Goal: Task Accomplishment & Management: Use online tool/utility

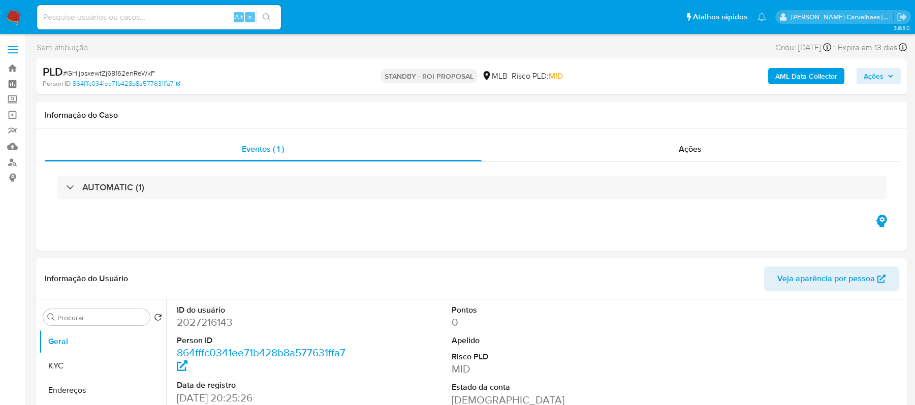
select select "10"
click at [130, 18] on input at bounding box center [159, 17] width 244 height 13
paste input "9169onw9BvJBcIPBD2Bh6I7I"
type input "9169onw9BvJBcIPBD2Bh6I7I"
click at [267, 13] on icon "search-icon" at bounding box center [267, 17] width 8 height 8
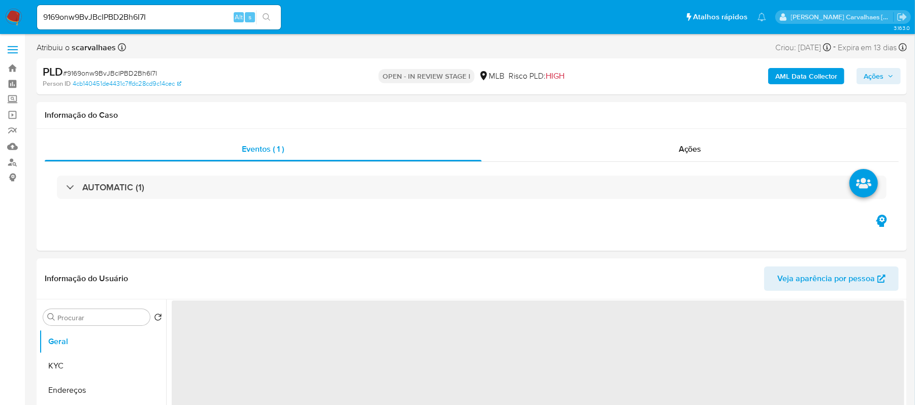
select select "10"
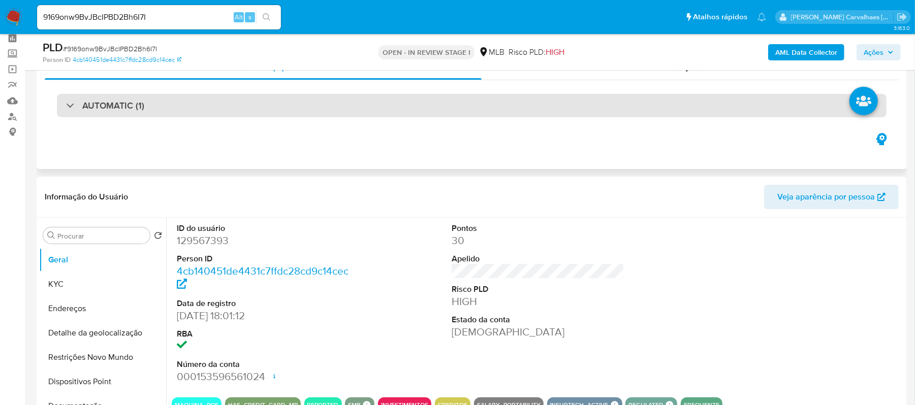
scroll to position [135, 0]
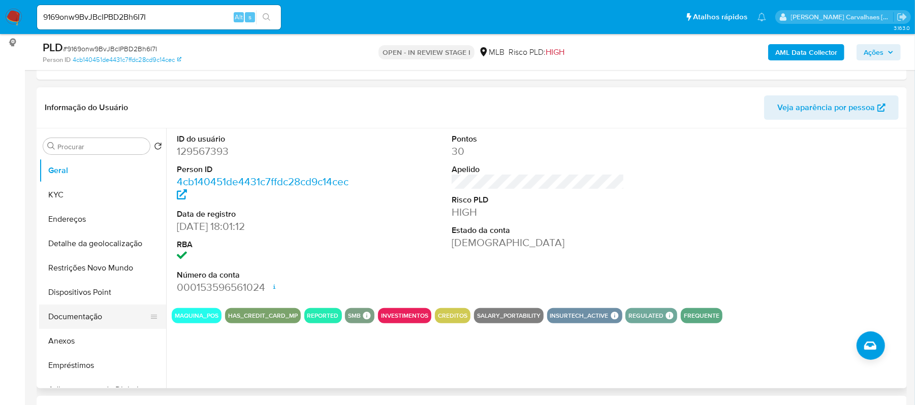
click at [91, 311] on button "Documentação" at bounding box center [98, 317] width 119 height 24
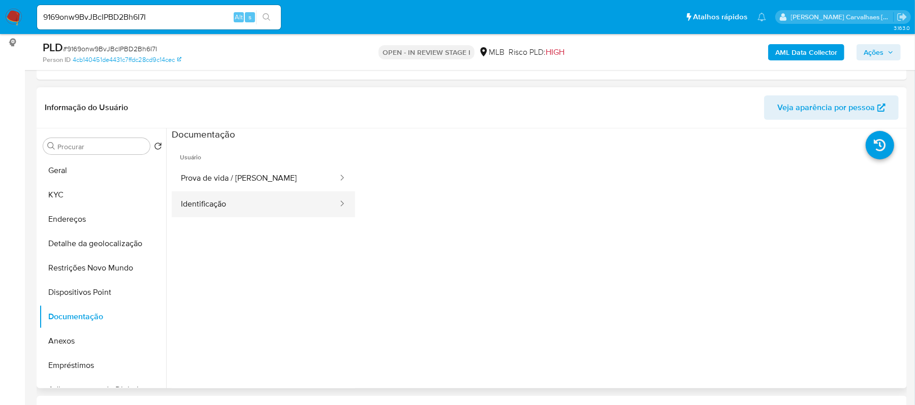
click at [252, 196] on button "Identificação" at bounding box center [255, 205] width 167 height 26
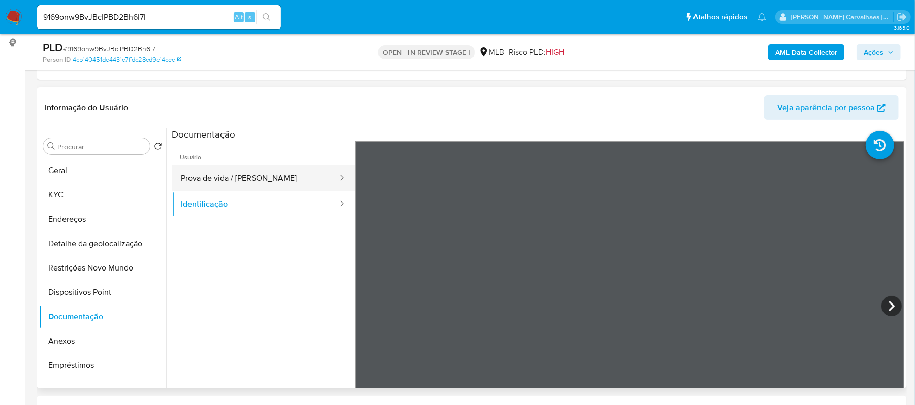
click at [257, 170] on button "Prova de vida / Selfie" at bounding box center [255, 179] width 167 height 26
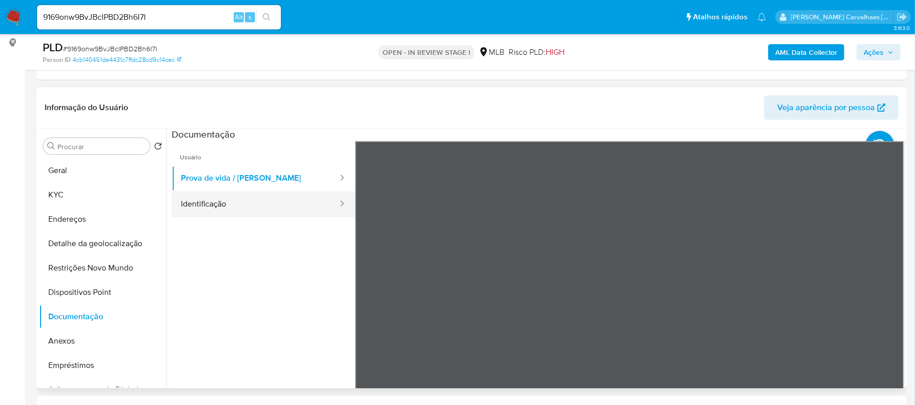
click at [226, 217] on button "Identificação" at bounding box center [255, 205] width 167 height 26
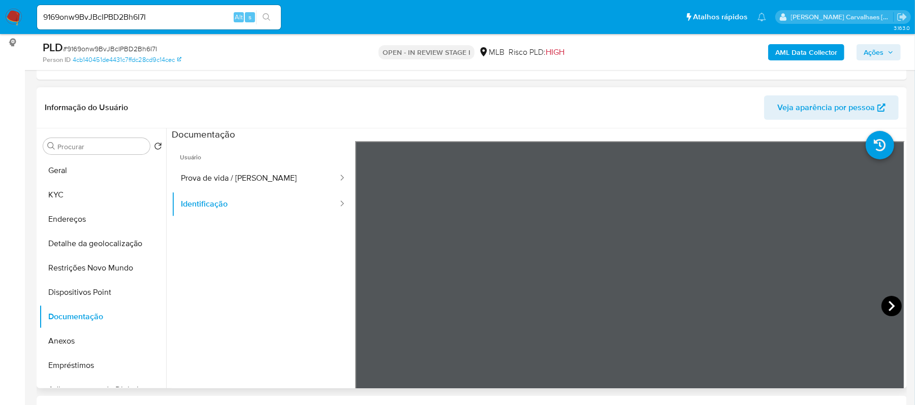
click at [891, 306] on icon at bounding box center [892, 306] width 6 height 10
click at [96, 332] on button "Anexos" at bounding box center [98, 341] width 119 height 24
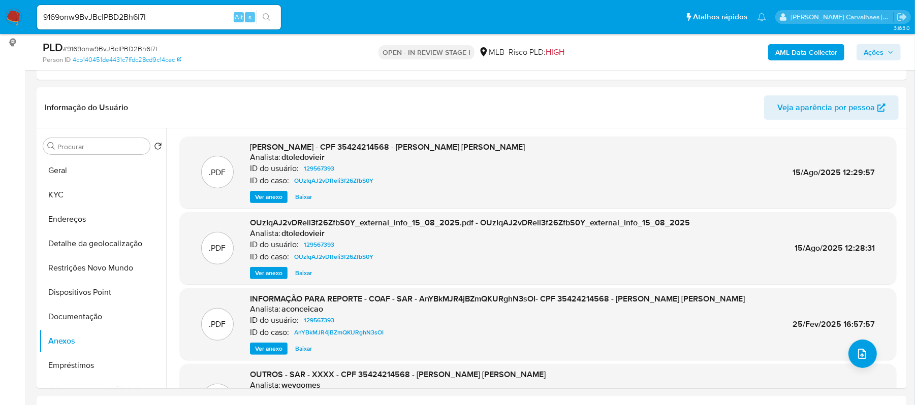
click at [267, 195] on span "Ver anexo" at bounding box center [268, 197] width 27 height 10
click at [267, 195] on div "Ver anexo Ver anexo Baixar" at bounding box center [387, 197] width 275 height 12
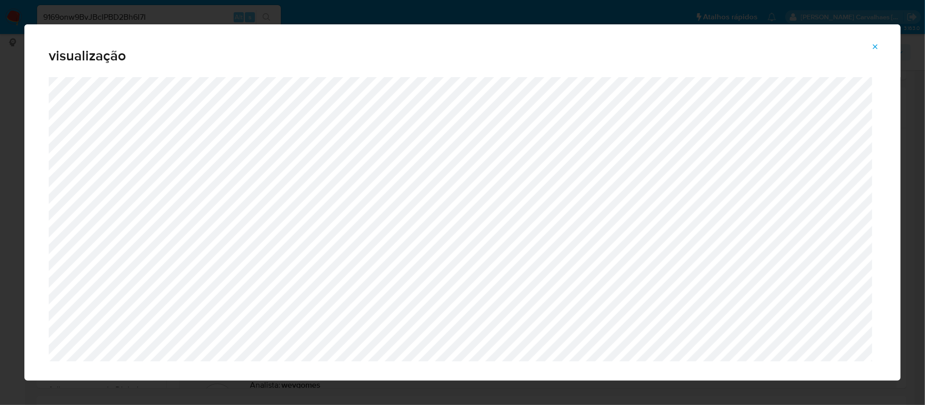
click at [876, 51] on span "Attachment preview" at bounding box center [875, 47] width 8 height 14
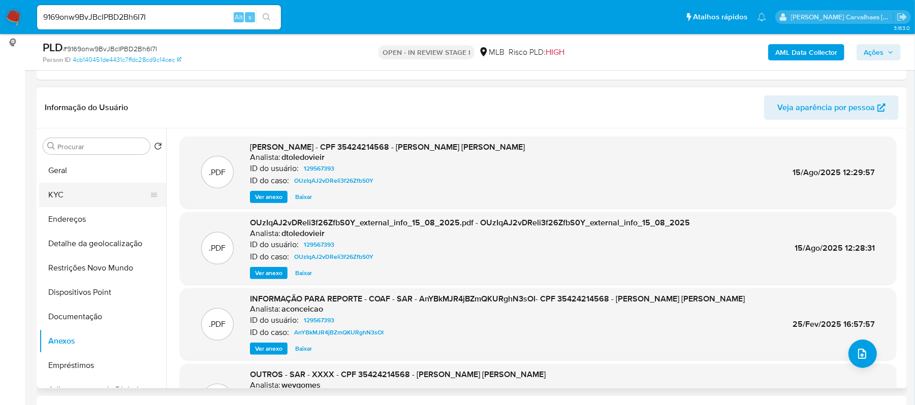
click at [104, 191] on button "KYC" at bounding box center [98, 195] width 119 height 24
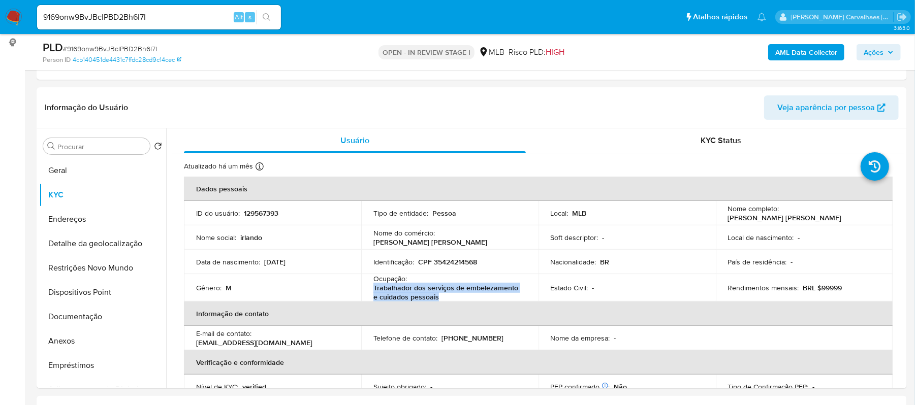
drag, startPoint x: 364, startPoint y: 289, endPoint x: 440, endPoint y: 297, distance: 76.1
click at [440, 297] on td "Ocupação : Trabalhador dos serviços de embelezamento e cuidados pessoais" at bounding box center [449, 287] width 177 height 27
copy p "Trabalhador dos serviços de embelezamento e cuidados pessoais"
click at [75, 344] on button "Anexos" at bounding box center [98, 341] width 119 height 24
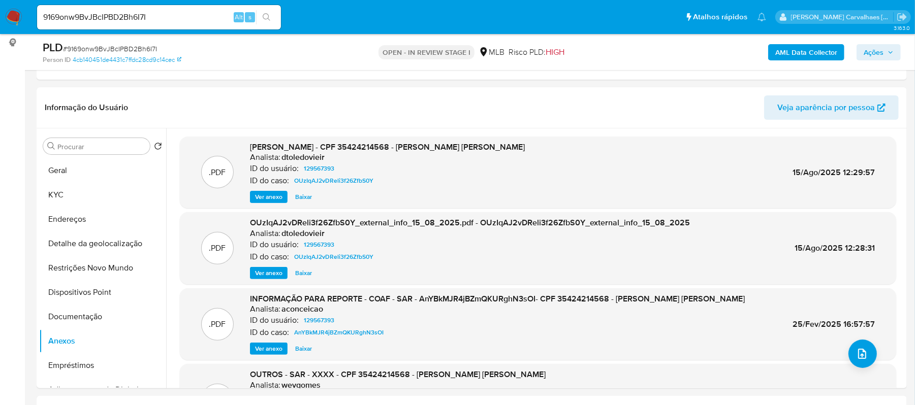
scroll to position [85, 0]
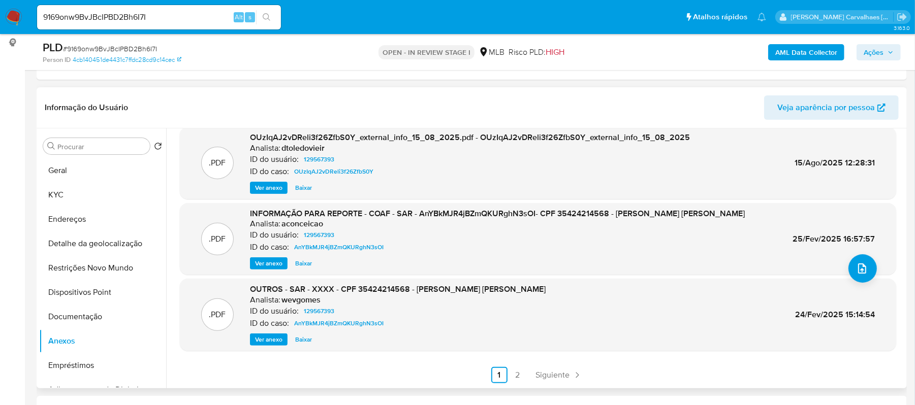
click at [254, 337] on button "Ver anexo" at bounding box center [269, 340] width 38 height 12
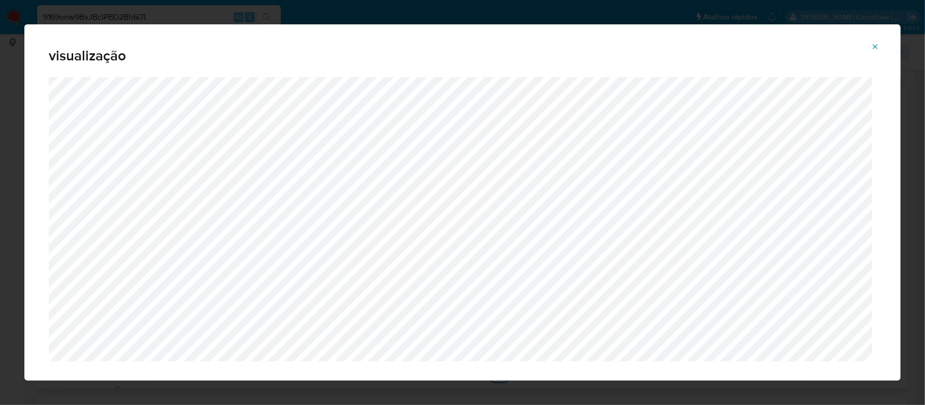
click at [876, 43] on icon "Attachment preview" at bounding box center [875, 47] width 8 height 8
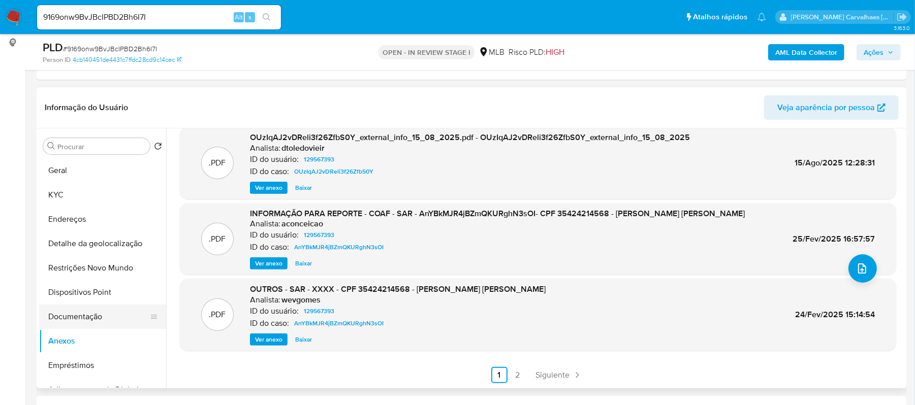
click at [92, 318] on button "Documentação" at bounding box center [98, 317] width 119 height 24
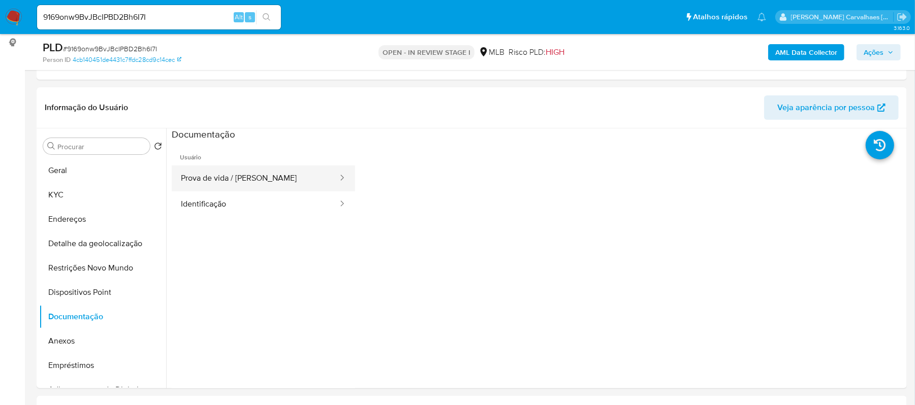
click at [244, 181] on button "Prova de vida / Selfie" at bounding box center [255, 179] width 167 height 26
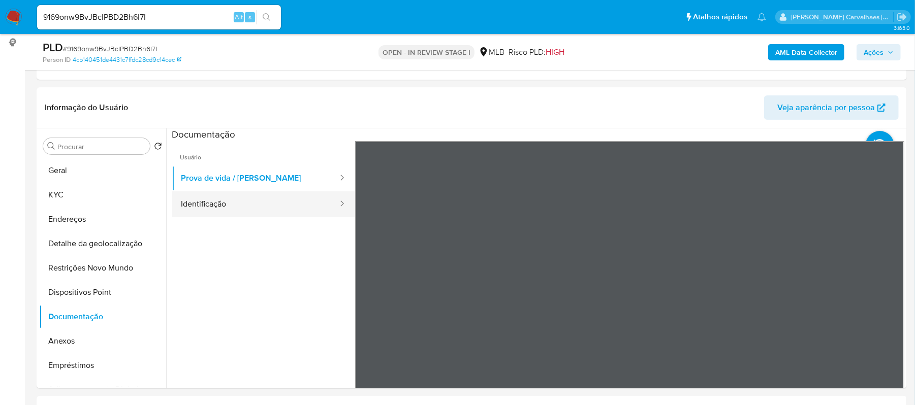
click at [303, 199] on button "Identificação" at bounding box center [255, 205] width 167 height 26
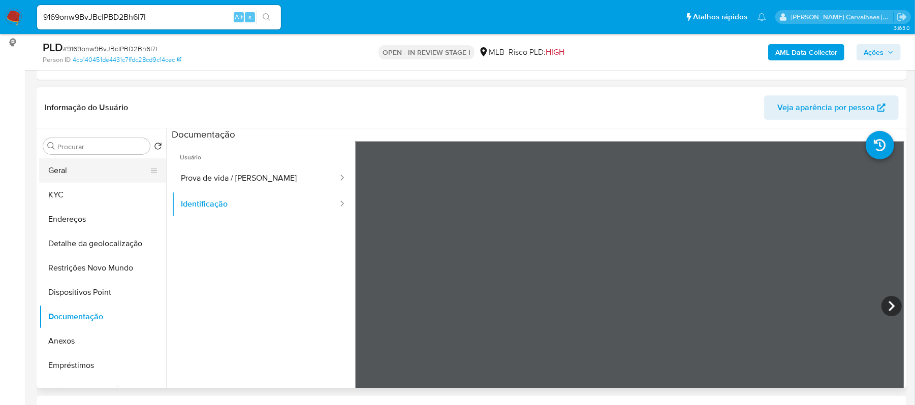
click at [116, 172] on button "Geral" at bounding box center [98, 171] width 119 height 24
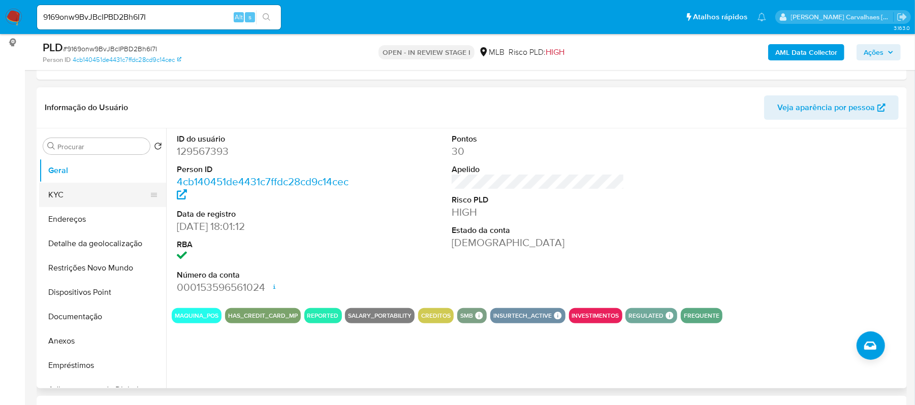
drag, startPoint x: 76, startPoint y: 196, endPoint x: 84, endPoint y: 198, distance: 8.3
click at [76, 196] on button "KYC" at bounding box center [98, 195] width 119 height 24
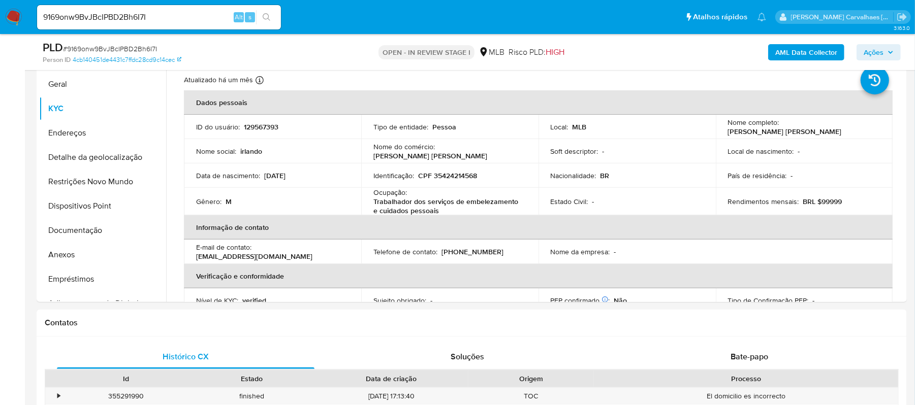
scroll to position [242, 0]
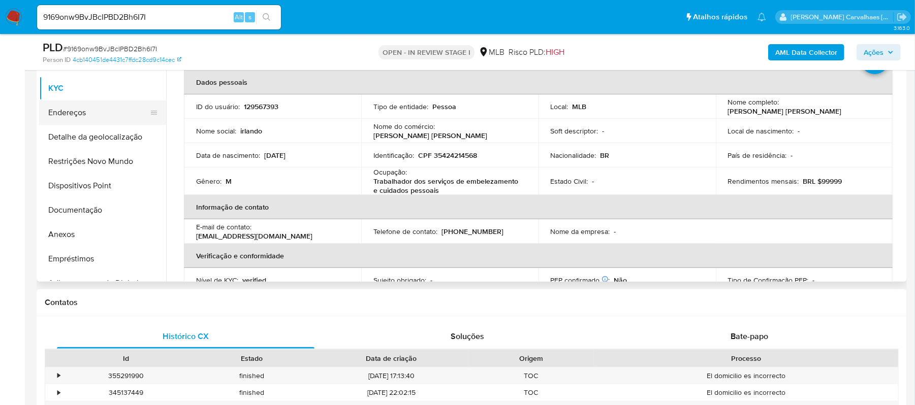
click at [100, 118] on button "Endereços" at bounding box center [98, 113] width 119 height 24
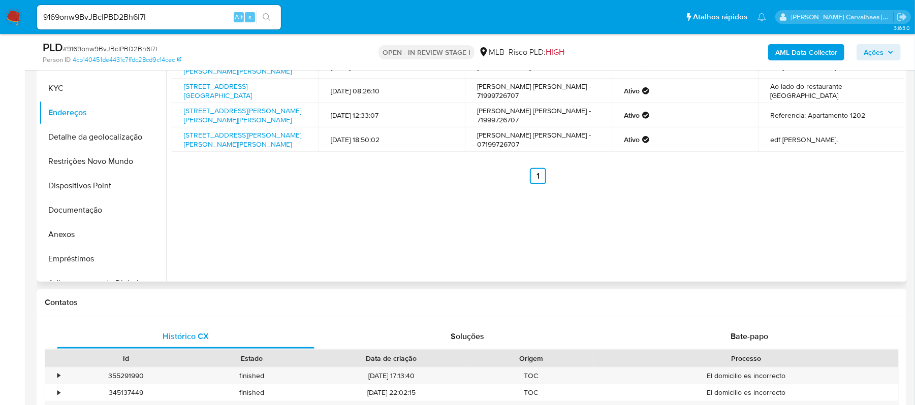
scroll to position [174, 0]
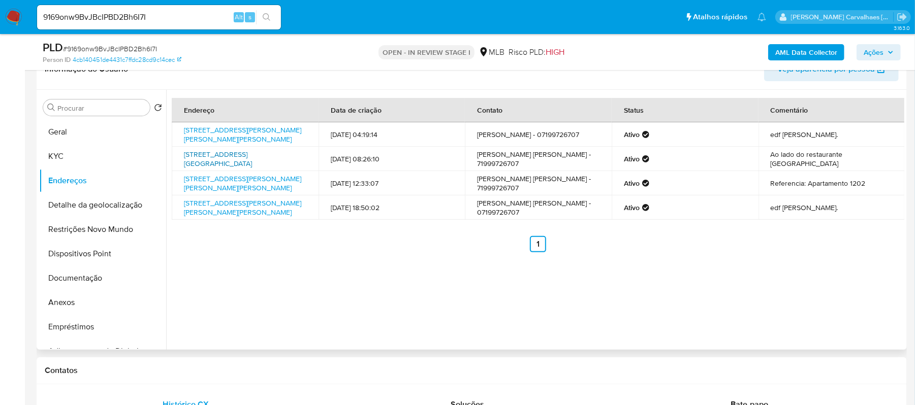
click at [228, 155] on link "Rua Das Orquídeas 492, Salvador, Bahia, 41810130, Brasil 492" at bounding box center [218, 158] width 68 height 19
click at [221, 132] on link "Rua Guillard Muniz 55, Salvador, Bahia, 41810110, Brasil 55" at bounding box center [242, 134] width 117 height 19
click at [227, 186] on link "Rua Guillard Muniz 55, Salvador, Bahia, 41810110, Brasil 55" at bounding box center [242, 183] width 117 height 19
click at [96, 232] on button "Restrições Novo Mundo" at bounding box center [98, 229] width 119 height 24
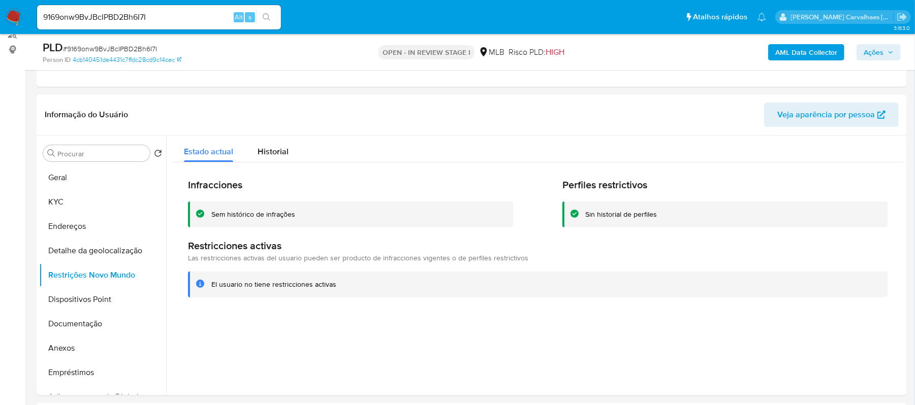
scroll to position [39, 0]
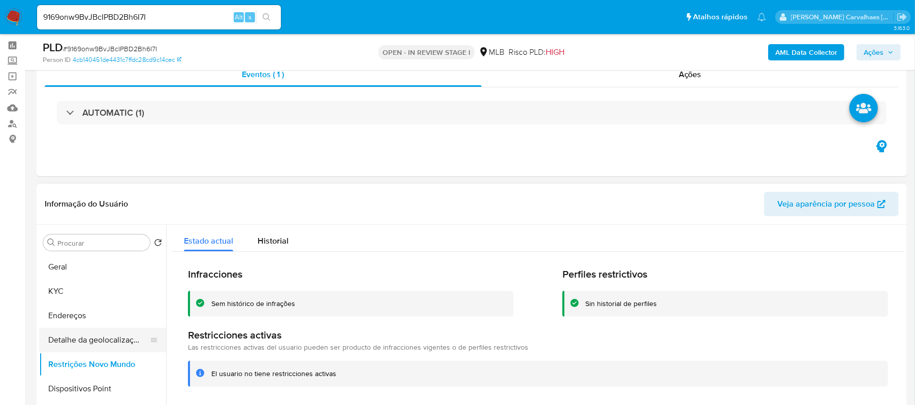
click at [101, 341] on button "Detalhe da geolocalização" at bounding box center [98, 340] width 119 height 24
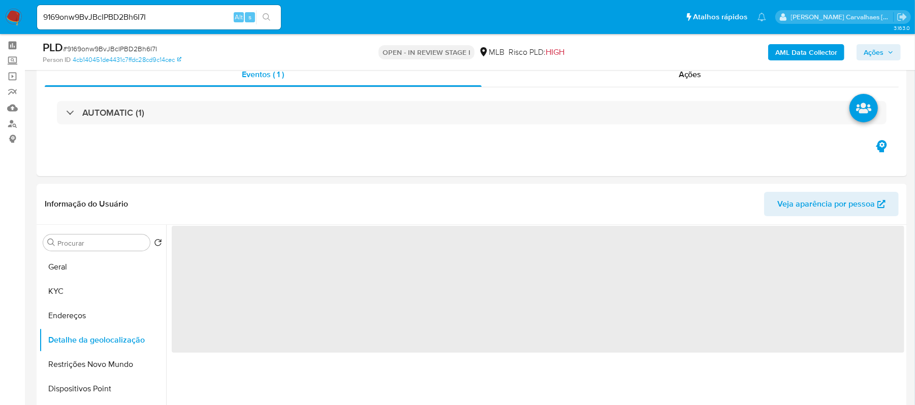
scroll to position [106, 0]
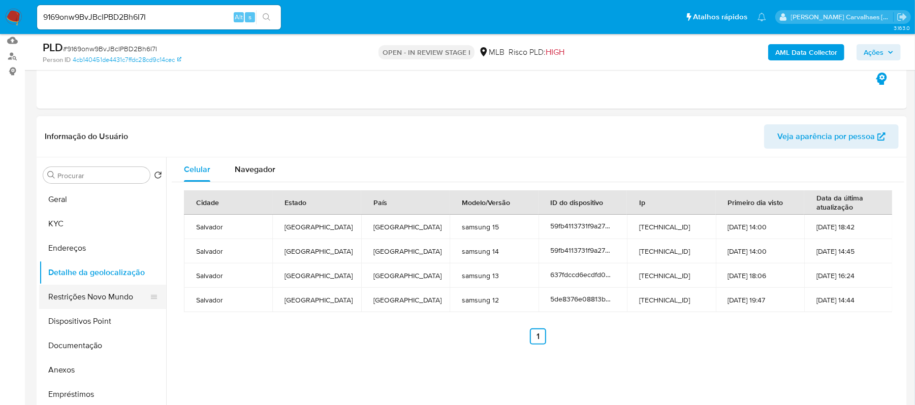
click at [120, 295] on button "Restrições Novo Mundo" at bounding box center [98, 297] width 119 height 24
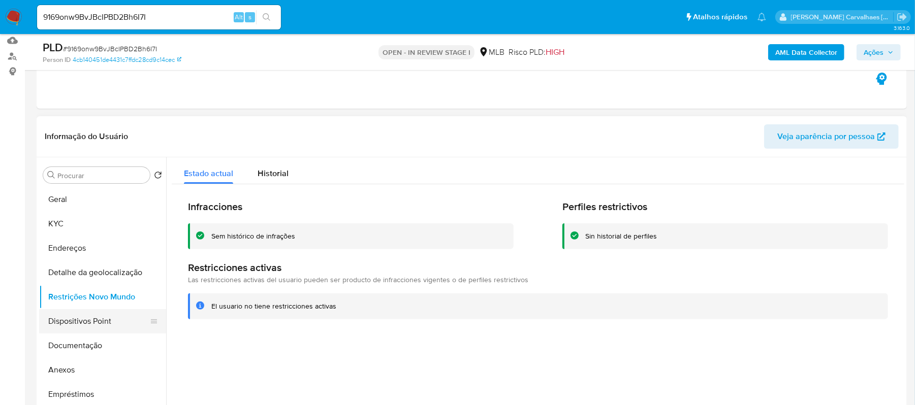
click at [101, 318] on button "Dispositivos Point" at bounding box center [98, 321] width 119 height 24
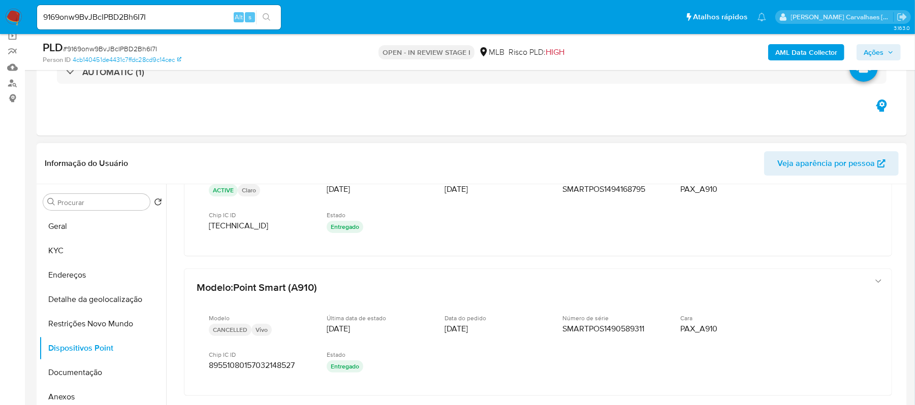
scroll to position [0, 0]
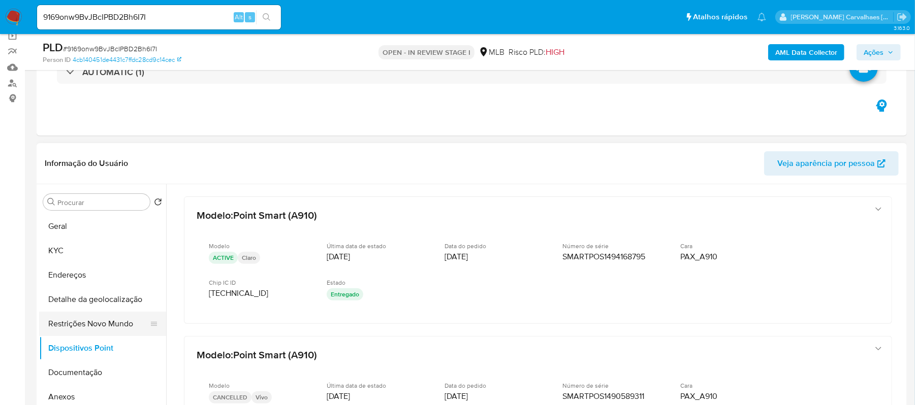
click at [96, 320] on button "Restrições Novo Mundo" at bounding box center [98, 324] width 119 height 24
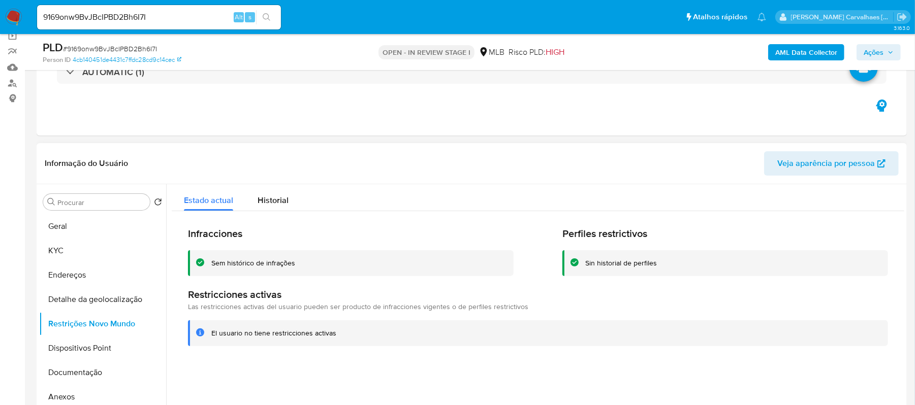
drag, startPoint x: 340, startPoint y: 332, endPoint x: 210, endPoint y: 328, distance: 130.7
click at [210, 328] on div "El usuario no tiene restricciones activas" at bounding box center [538, 334] width 700 height 26
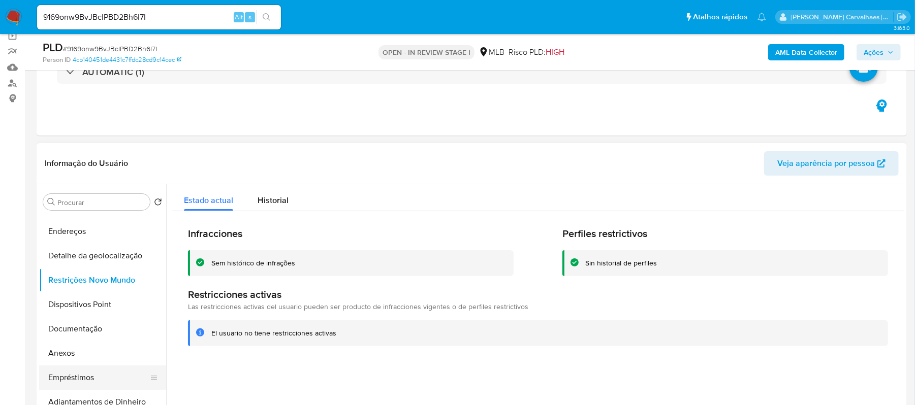
scroll to position [68, 0]
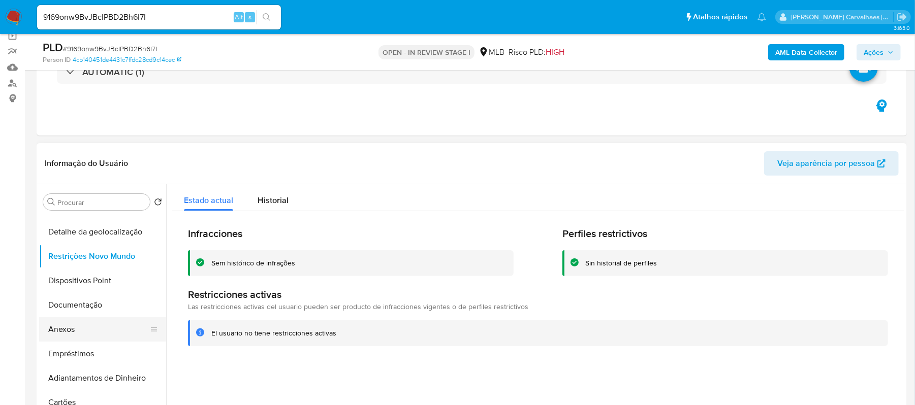
click at [82, 326] on button "Anexos" at bounding box center [98, 330] width 119 height 24
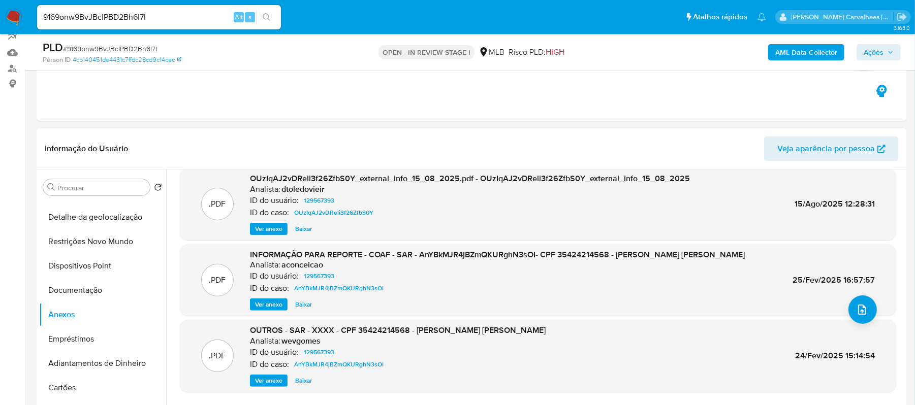
scroll to position [283, 0]
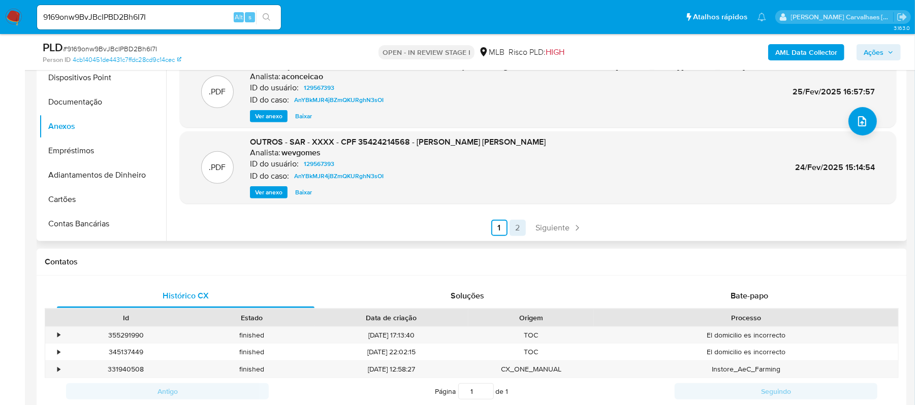
click at [510, 229] on link "2" at bounding box center [518, 228] width 16 height 16
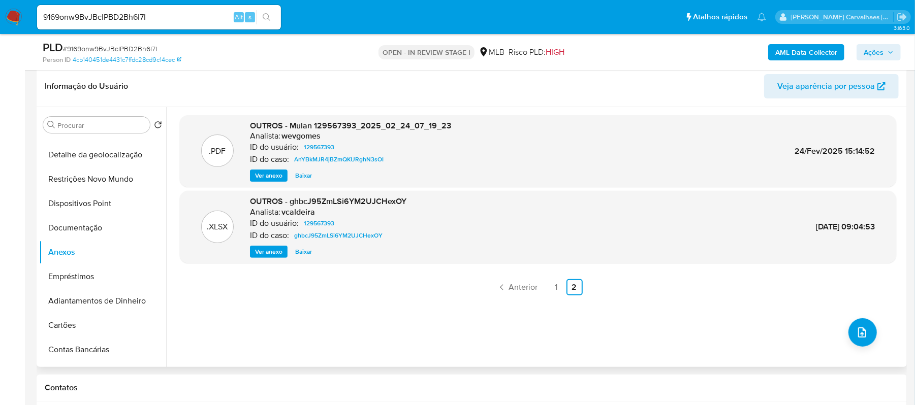
scroll to position [147, 0]
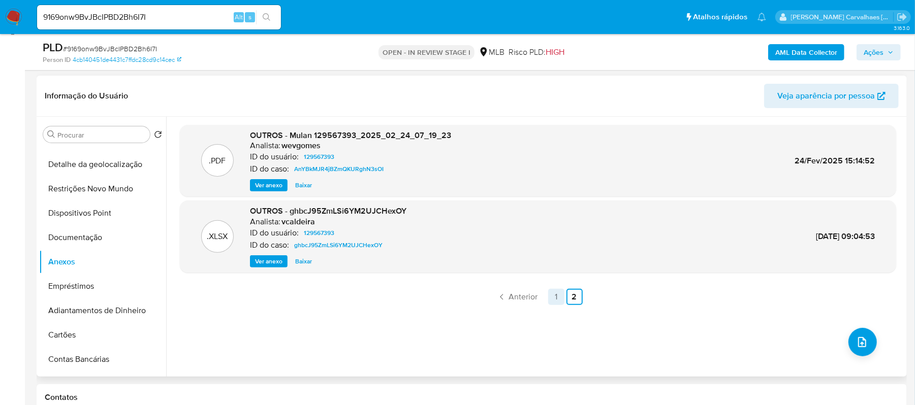
click at [550, 297] on link "1" at bounding box center [556, 297] width 16 height 16
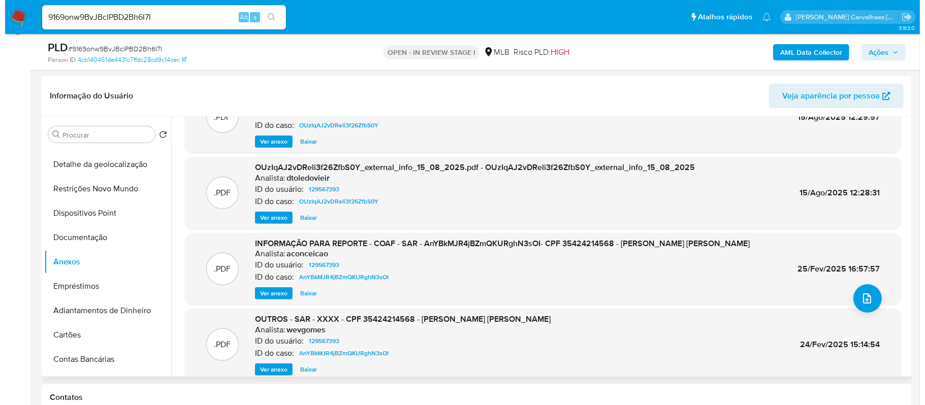
scroll to position [68, 0]
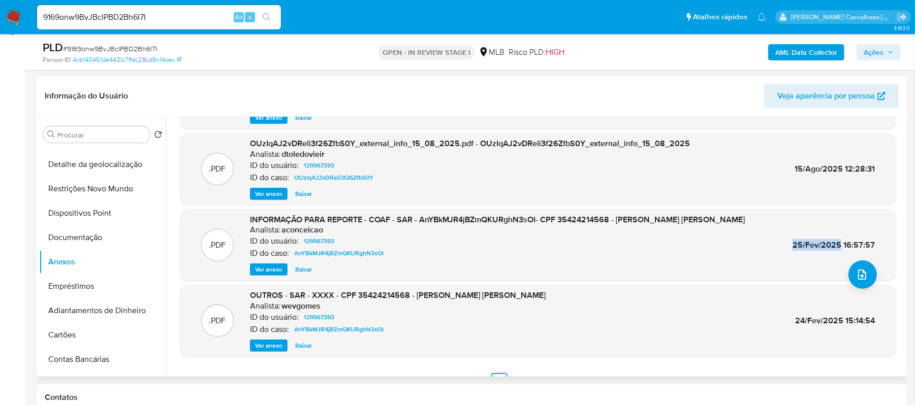
drag, startPoint x: 792, startPoint y: 244, endPoint x: 839, endPoint y: 244, distance: 47.8
click at [839, 244] on span "25/Fev/2025 16:57:57" at bounding box center [834, 245] width 82 height 12
copy span "25/Fev/2025"
click at [858, 283] on button "upload-file" at bounding box center [863, 275] width 28 height 28
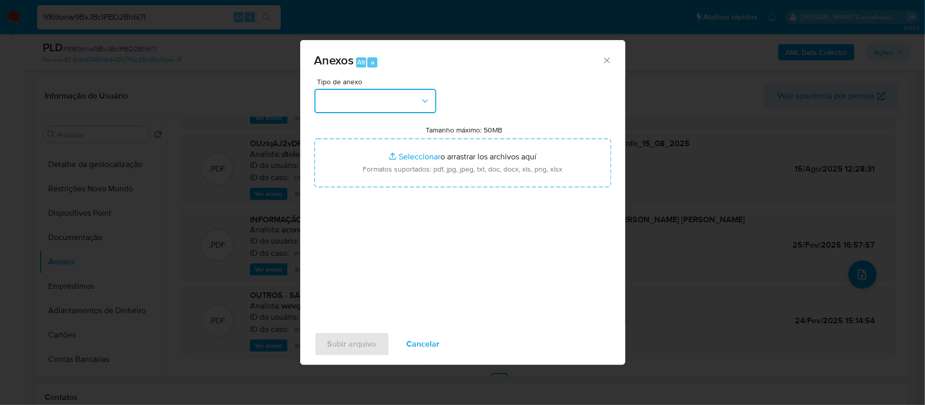
click at [414, 94] on button "button" at bounding box center [376, 101] width 122 height 24
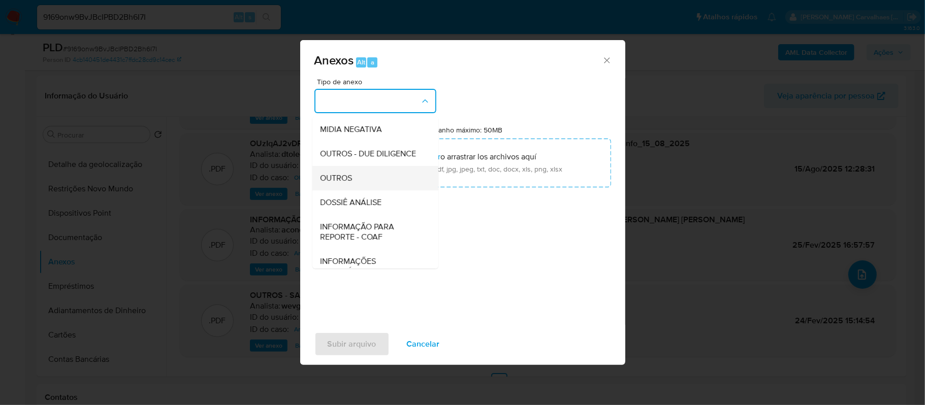
scroll to position [135, 0]
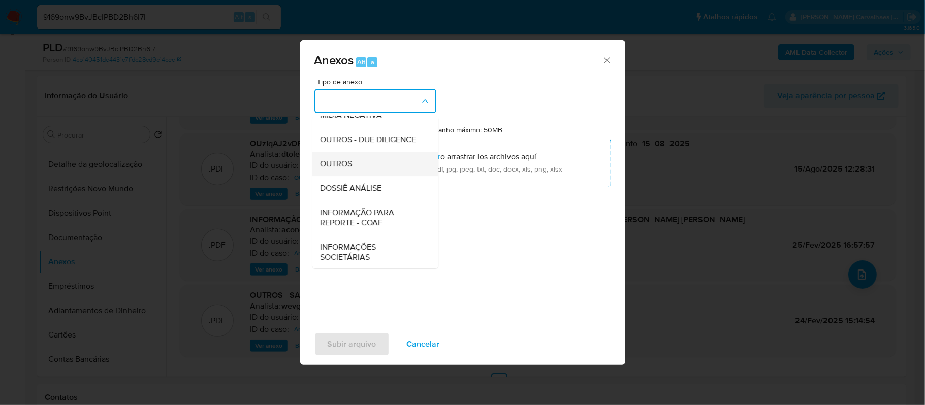
click at [352, 169] on span "OUTROS" at bounding box center [337, 164] width 32 height 10
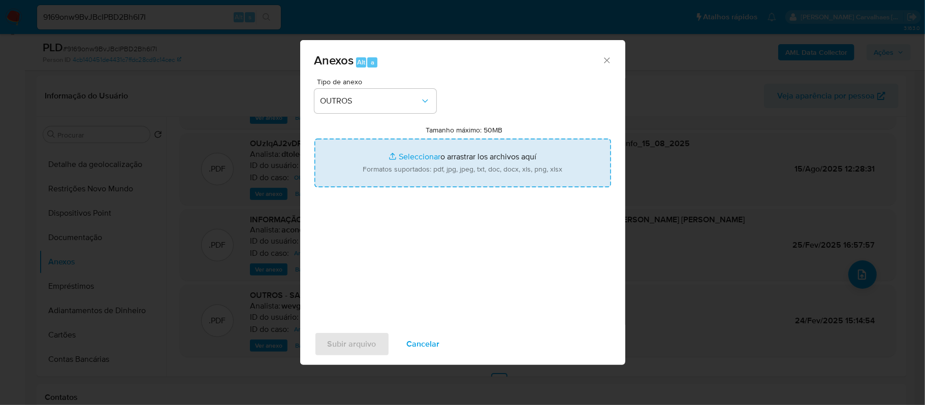
click at [407, 161] on input "Tamanho máximo: 50MB Seleccionar archivos" at bounding box center [463, 163] width 297 height 49
type input "C:\fakepath\2oSAR - XXXXX - CPF 35424214568 - IRLANDO CRUZ DE ALENCAR.pdf"
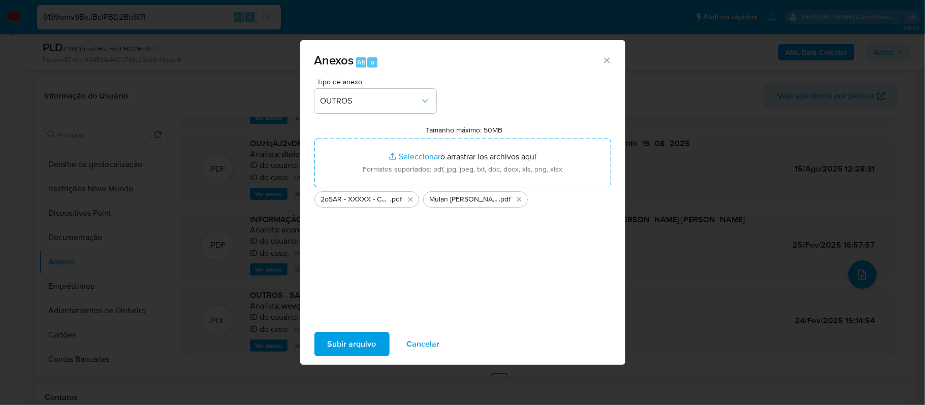
click at [338, 354] on span "Subir arquivo" at bounding box center [352, 344] width 49 height 22
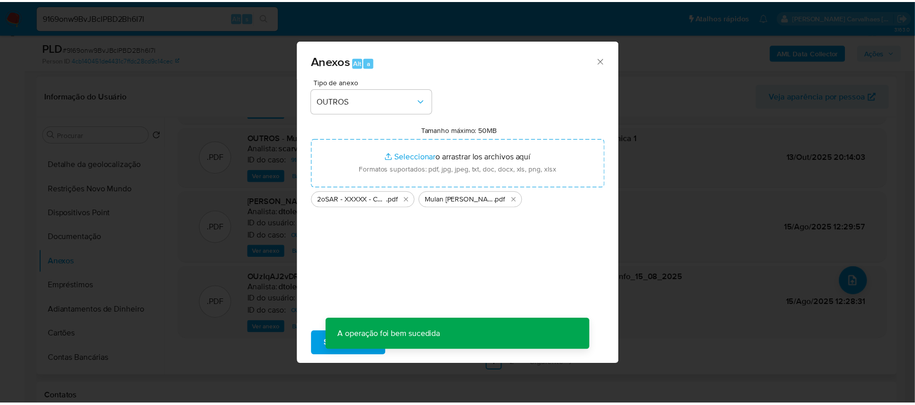
scroll to position [61, 0]
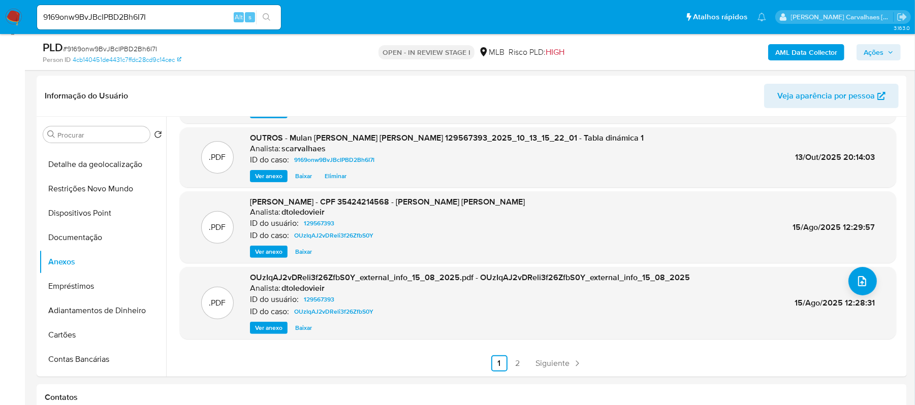
click at [872, 51] on span "Ações" at bounding box center [874, 52] width 20 height 16
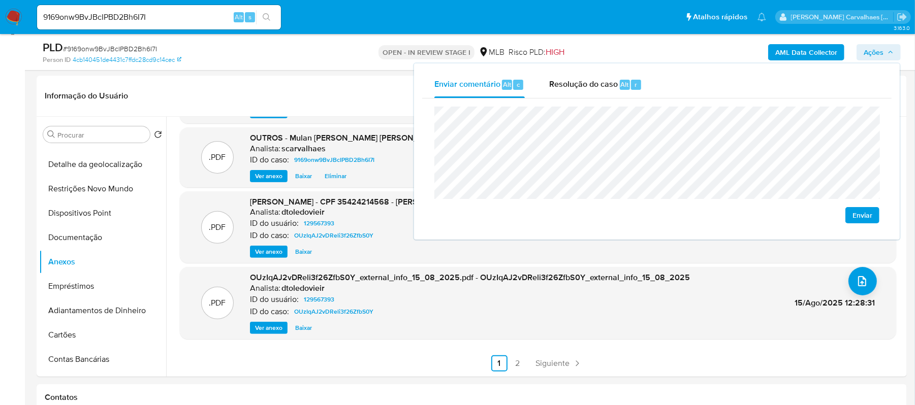
click at [861, 211] on span "Enviar" at bounding box center [863, 215] width 20 height 14
click at [584, 85] on span "Resolução do caso" at bounding box center [583, 84] width 69 height 12
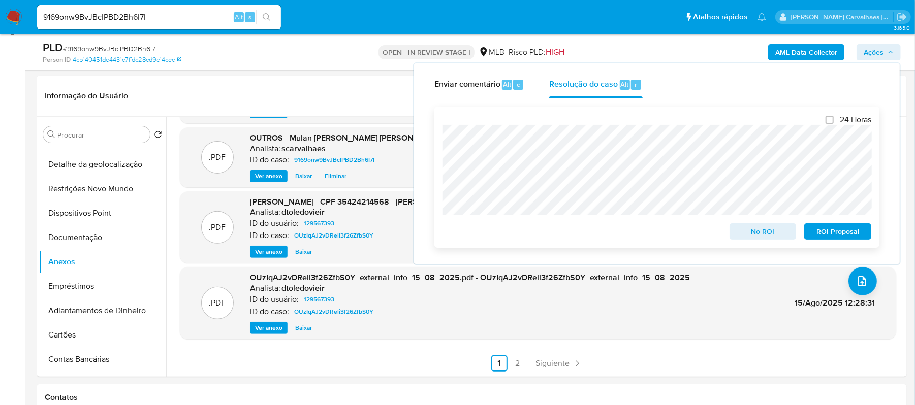
click at [821, 230] on span "ROI Proposal" at bounding box center [838, 232] width 53 height 14
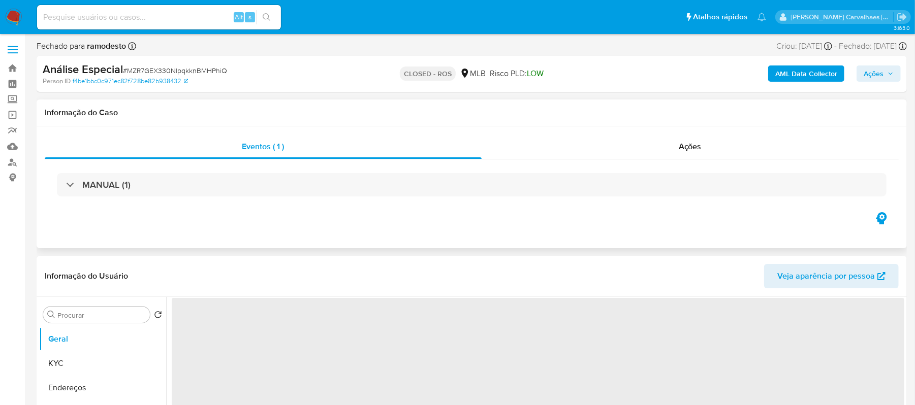
select select "10"
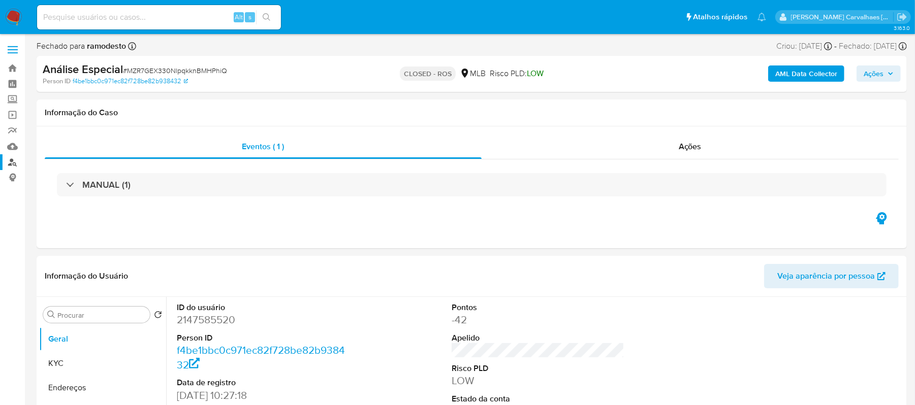
click at [13, 165] on link "Localizador de pessoas" at bounding box center [60, 162] width 121 height 16
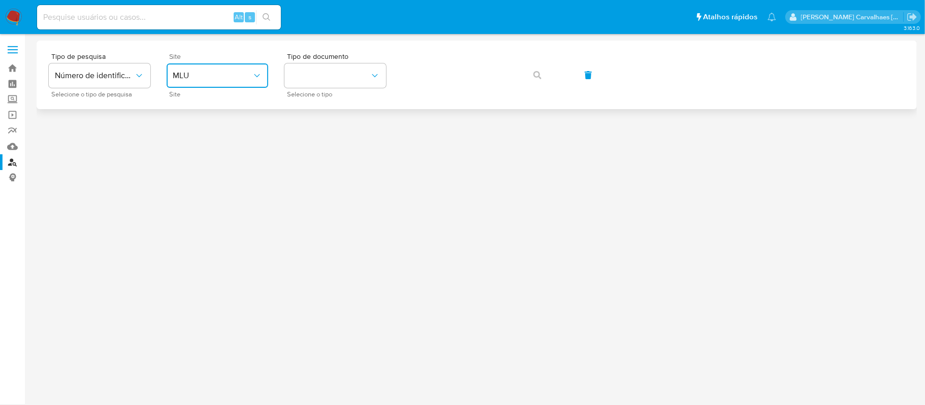
click at [248, 74] on span "MLU" at bounding box center [212, 76] width 79 height 10
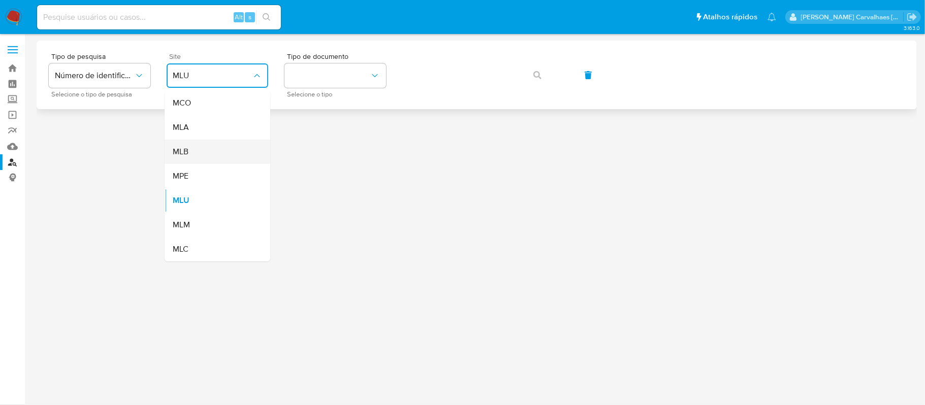
click at [220, 149] on div "MLB" at bounding box center [214, 152] width 83 height 24
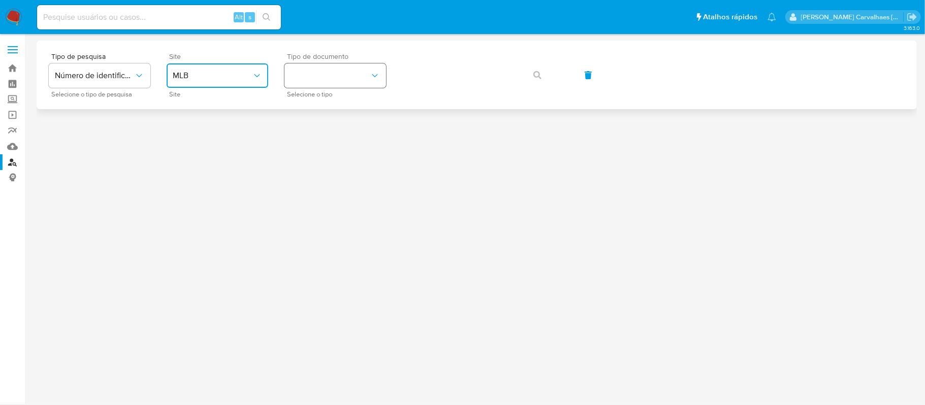
click at [364, 79] on button "identificationType" at bounding box center [336, 76] width 102 height 24
click at [342, 132] on div "CPF CPF" at bounding box center [332, 143] width 83 height 35
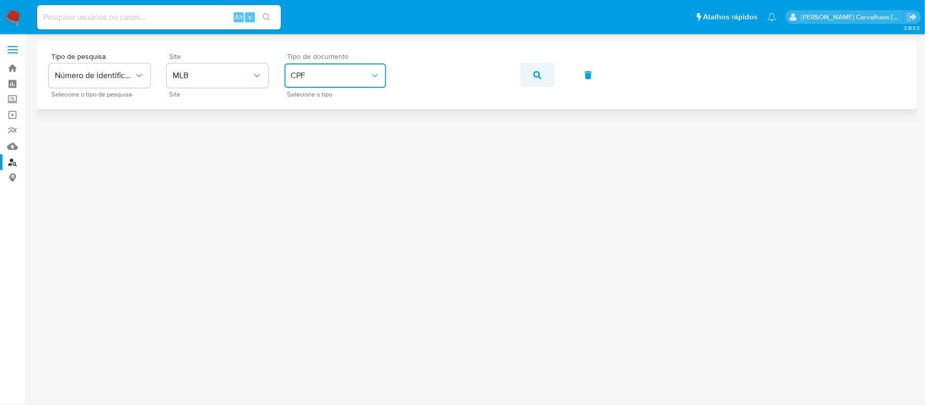
click at [535, 72] on icon "button" at bounding box center [538, 75] width 8 height 8
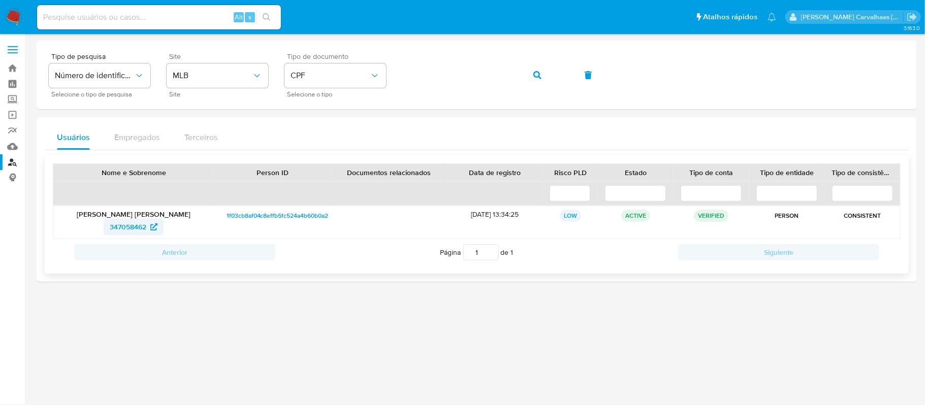
click at [126, 230] on span "347058462" at bounding box center [128, 227] width 37 height 16
click at [369, 70] on button "CPF" at bounding box center [336, 76] width 102 height 24
click at [325, 108] on div "CNPJ CNPJ" at bounding box center [332, 108] width 83 height 35
click at [373, 74] on div "Tipo de pesquisa Número de identificação Selecione o tipo de pesquisa Site MLB …" at bounding box center [477, 75] width 856 height 44
click at [537, 74] on icon "button" at bounding box center [538, 75] width 8 height 8
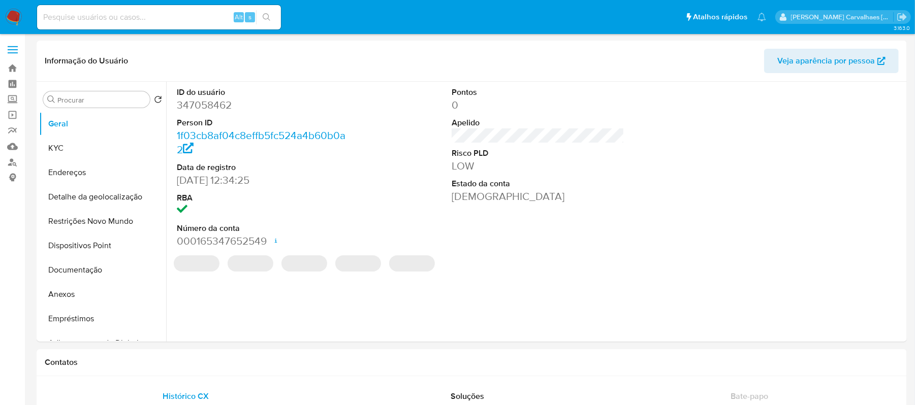
select select "10"
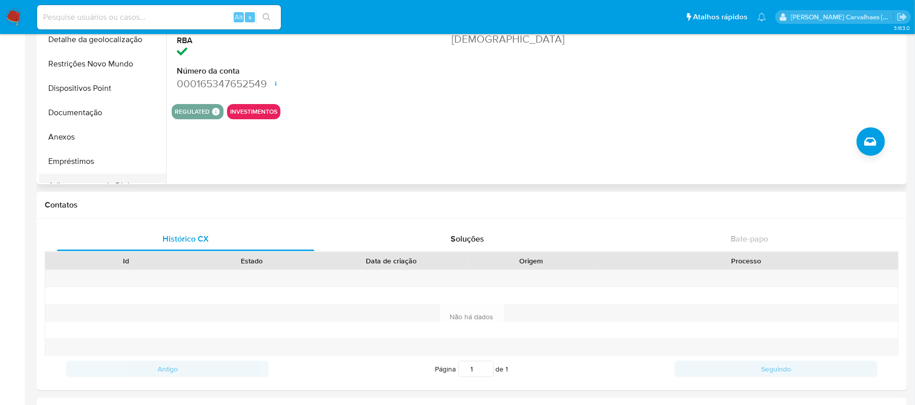
scroll to position [13, 0]
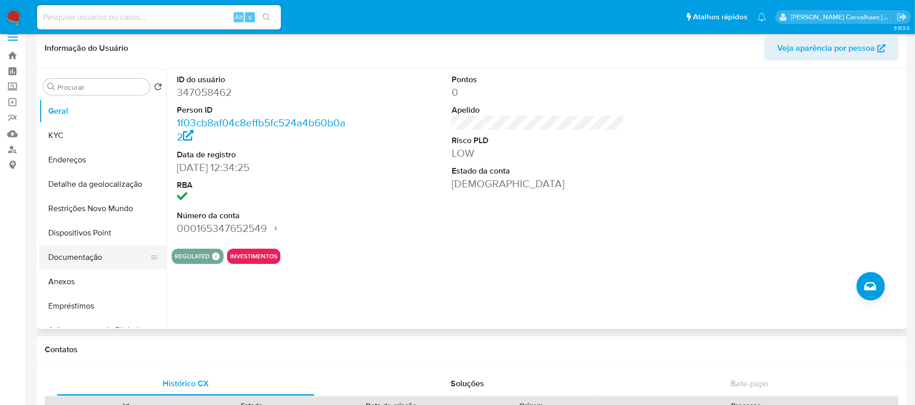
click at [106, 255] on button "Documentação" at bounding box center [98, 257] width 119 height 24
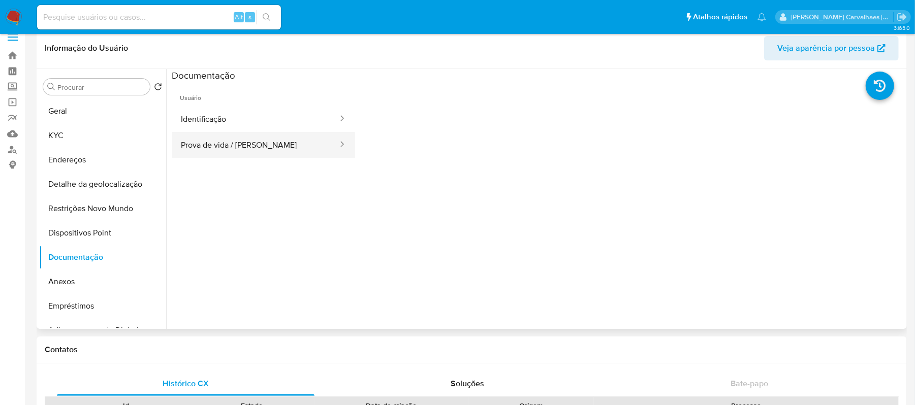
click at [217, 143] on button "Prova de vida / Selfie" at bounding box center [255, 145] width 167 height 26
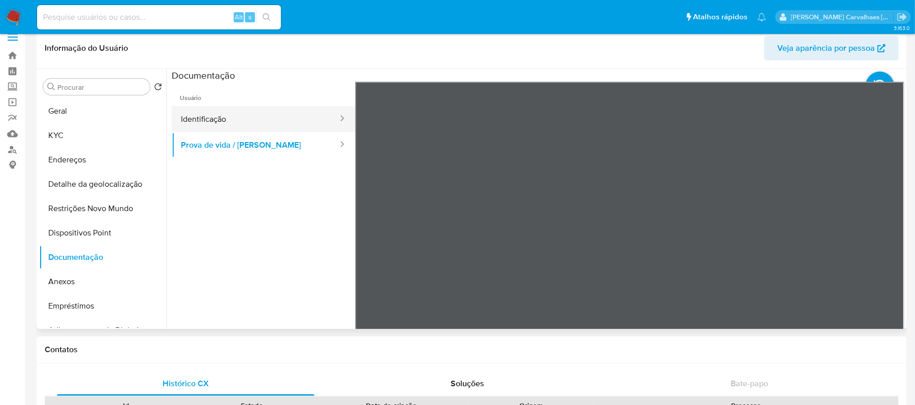
drag, startPoint x: 233, startPoint y: 114, endPoint x: 327, endPoint y: 128, distance: 95.6
click at [234, 114] on button "Identificação" at bounding box center [255, 119] width 167 height 26
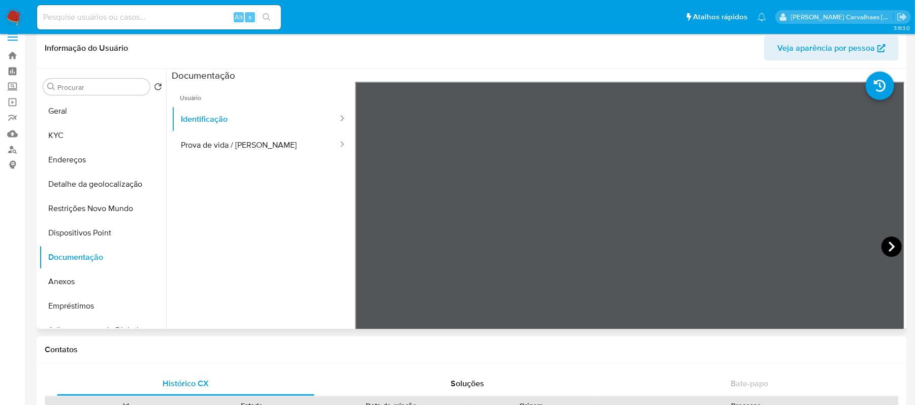
click at [882, 250] on icon at bounding box center [892, 247] width 20 height 20
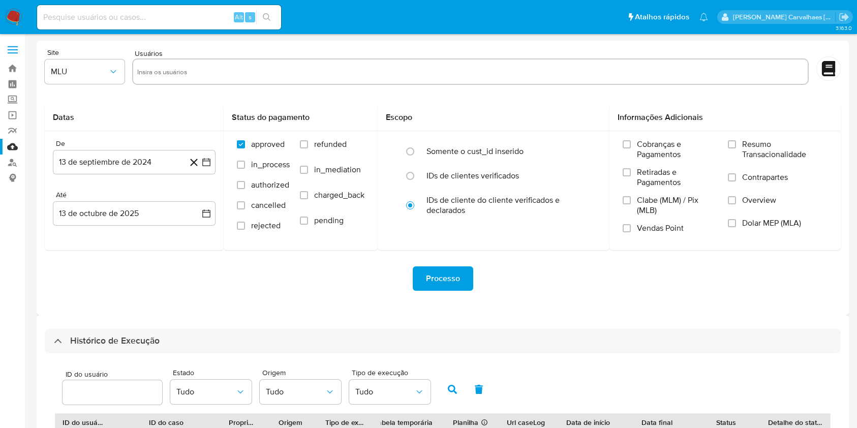
select select "10"
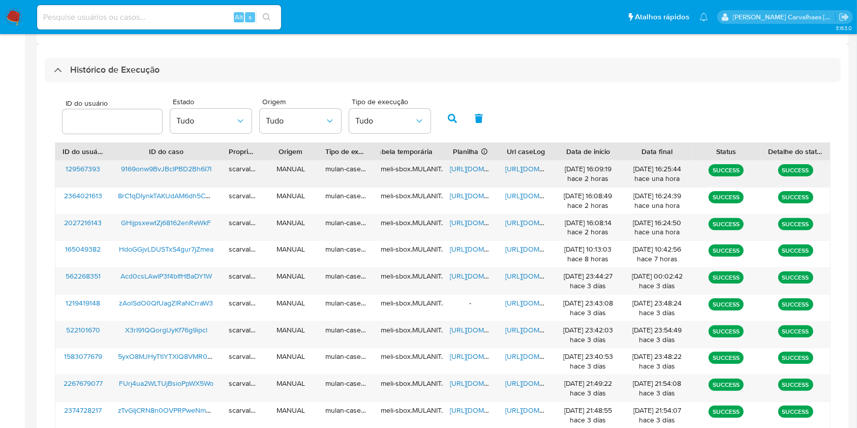
click at [466, 171] on span "https://docs.google.com/spreadsheets/d/1mlMpKDrv2tn7aqfxGrMuITnFBzgtSyBiKau3o59…" at bounding box center [485, 169] width 70 height 10
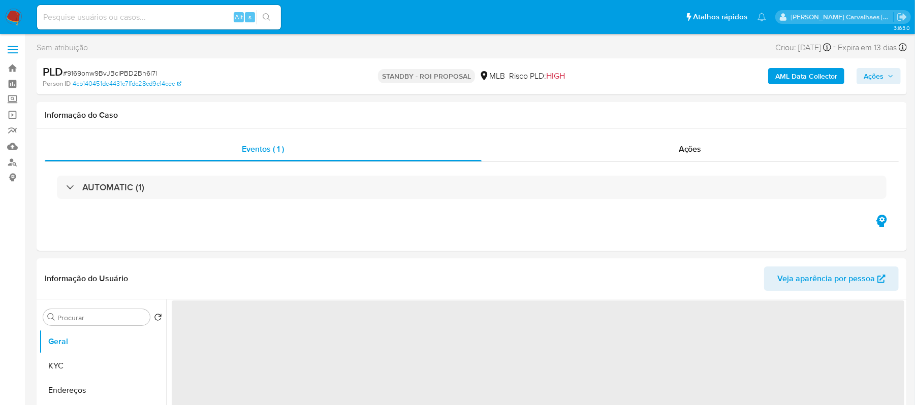
select select "10"
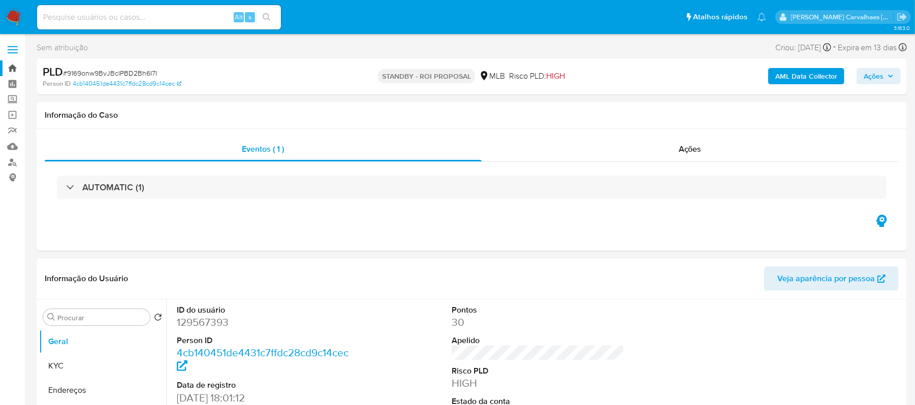
click at [11, 68] on link "Bandeja" at bounding box center [60, 68] width 121 height 16
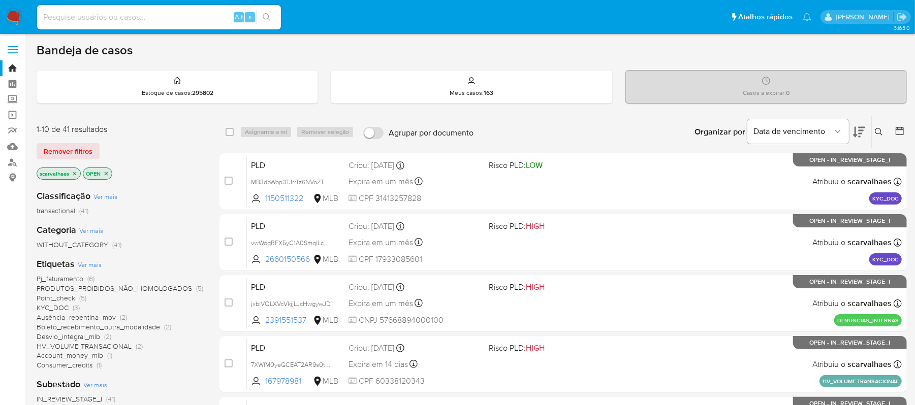
click at [67, 296] on span "Point_check" at bounding box center [56, 298] width 39 height 10
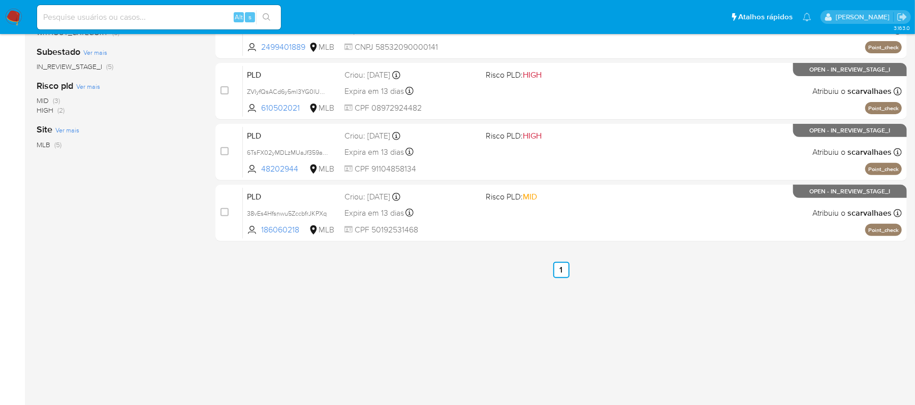
scroll to position [213, 0]
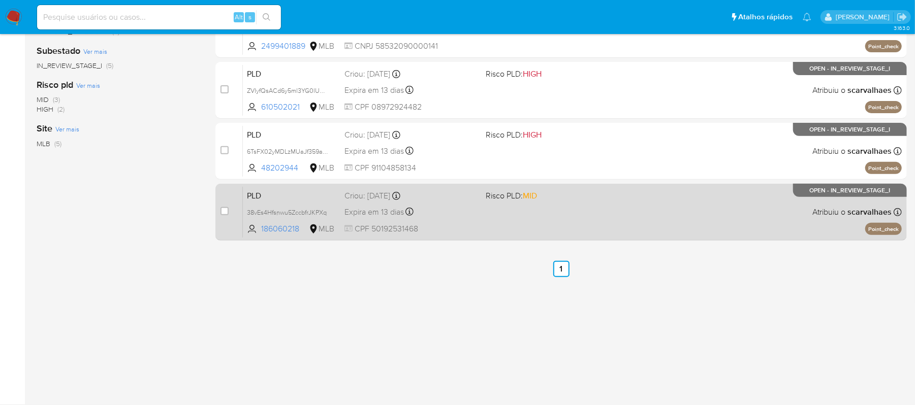
click at [564, 234] on div "PLD 38vEs4Hfsnwu5ZccbfrJKPXq 186060218 MLB Risco PLD: MID Criou: 12/09/2025 Cri…" at bounding box center [572, 211] width 659 height 51
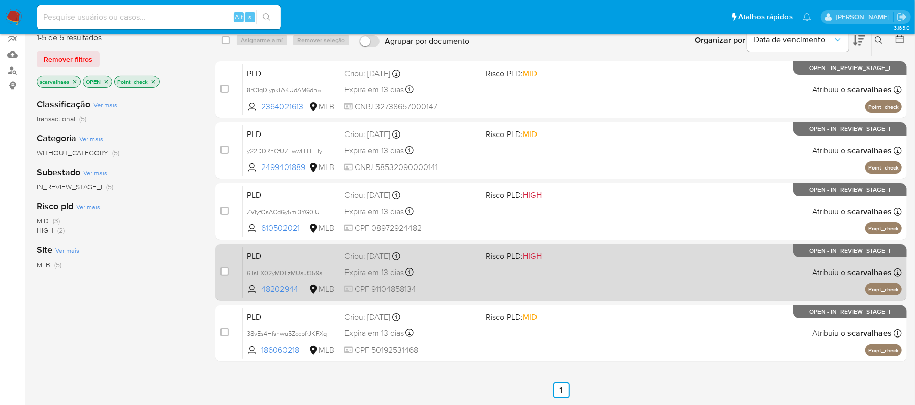
scroll to position [78, 0]
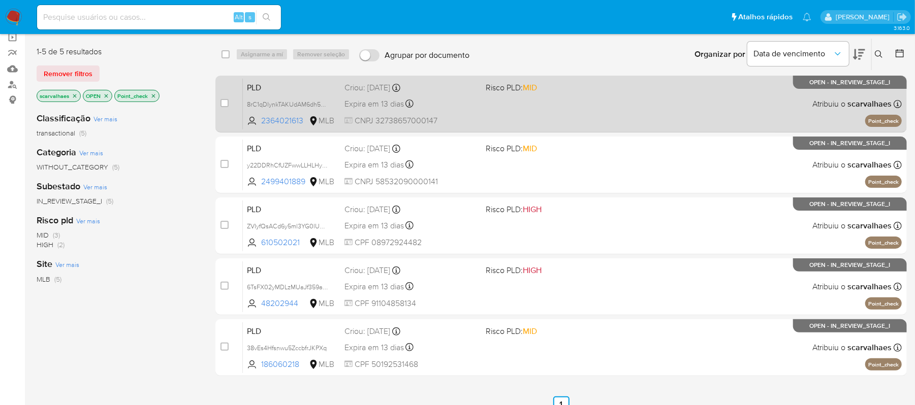
click at [582, 103] on span at bounding box center [552, 104] width 133 height 2
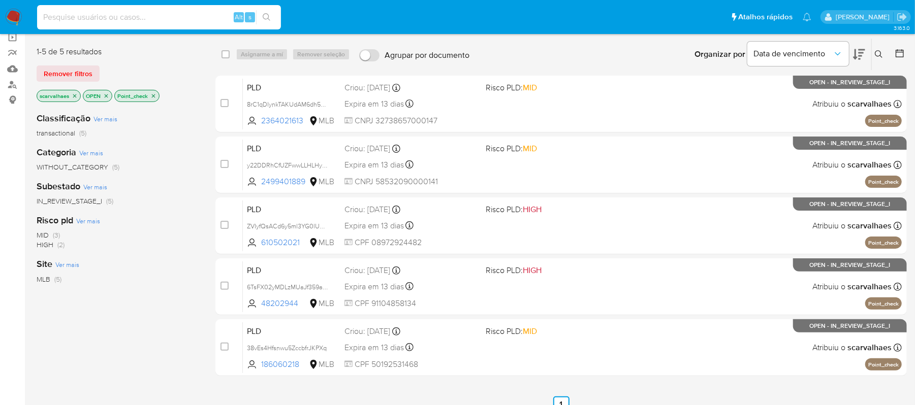
drag, startPoint x: 115, startPoint y: 5, endPoint x: 94, endPoint y: 21, distance: 26.4
click at [94, 21] on input at bounding box center [159, 17] width 244 height 13
paste input "9neldeeCapvI2xCcRa0hPvXS"
type input "9neldeeCapvI2xCcRa0hPvXS"
click at [257, 23] on button "search-icon" at bounding box center [266, 17] width 21 height 14
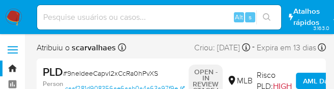
select select "10"
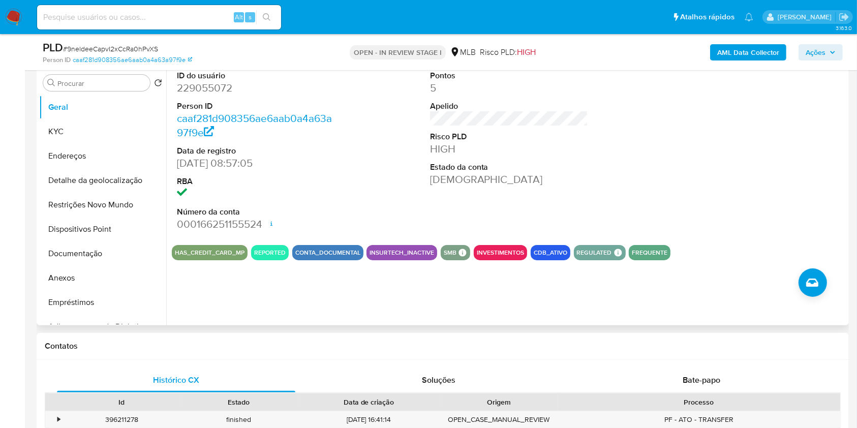
scroll to position [203, 0]
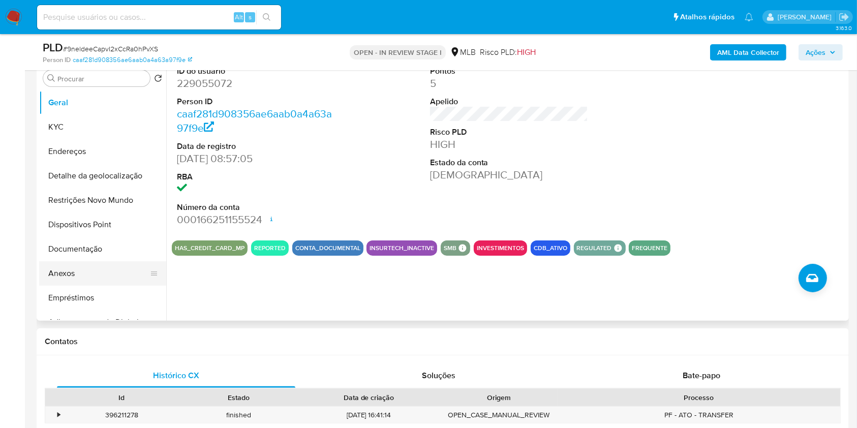
click at [106, 269] on button "Anexos" at bounding box center [98, 273] width 119 height 24
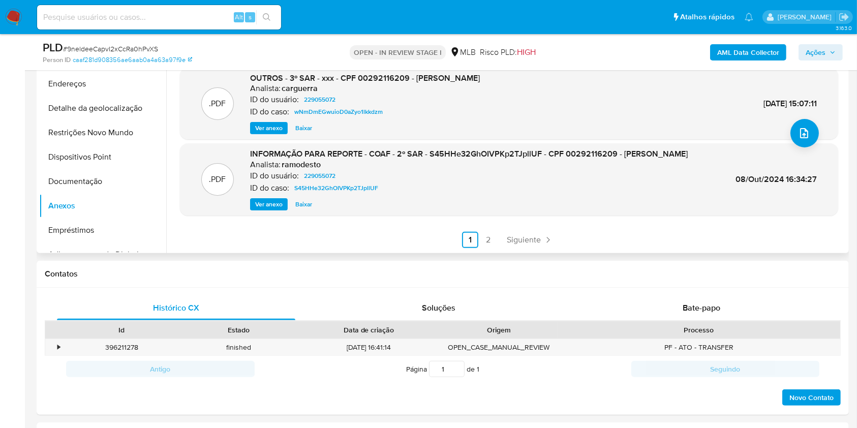
scroll to position [474, 0]
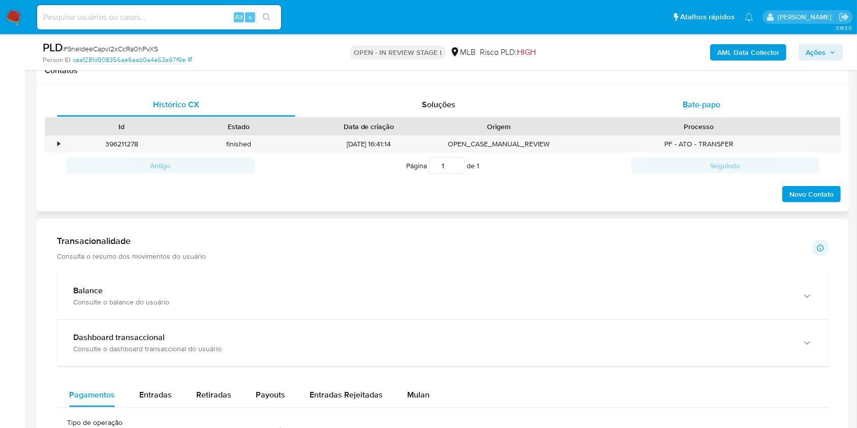
click at [700, 104] on span "Bate-papo" at bounding box center [701, 105] width 38 height 12
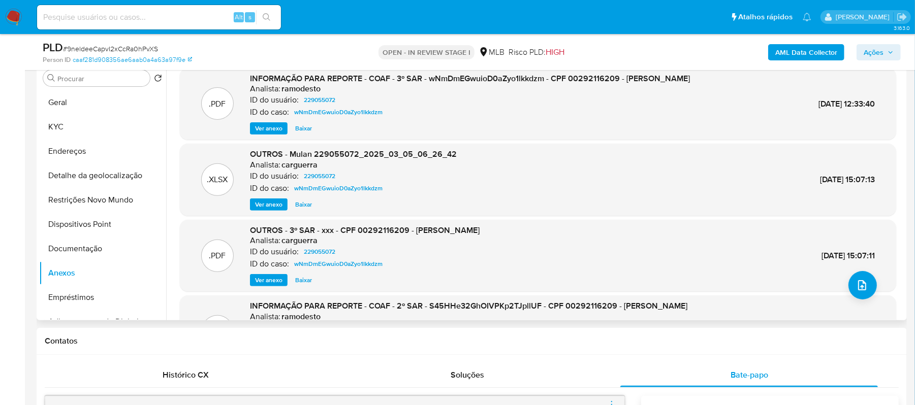
scroll to position [0, 0]
click at [263, 129] on span "Ver anexo" at bounding box center [268, 129] width 27 height 10
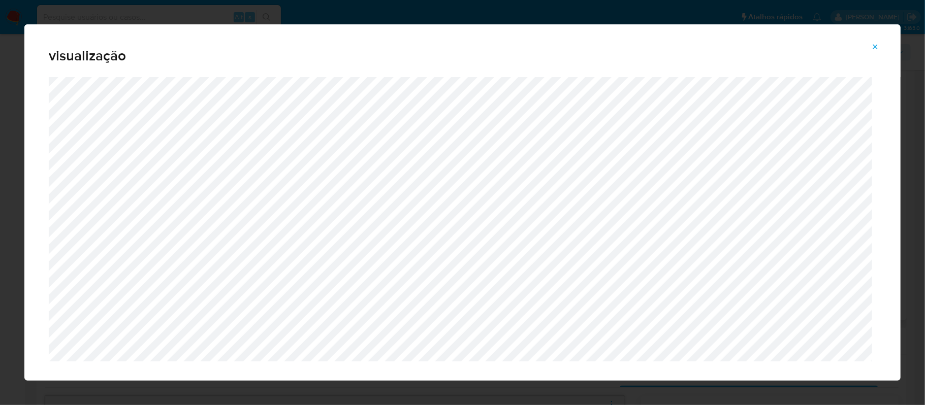
click at [873, 49] on icon "Attachment preview" at bounding box center [875, 47] width 8 height 8
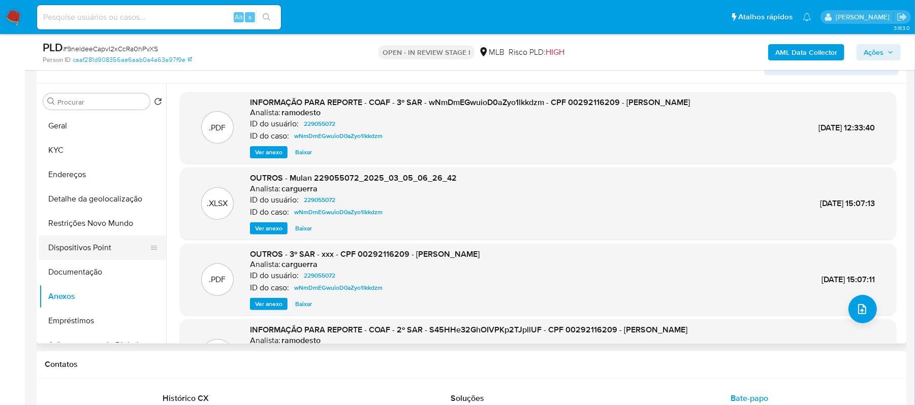
scroll to position [203, 0]
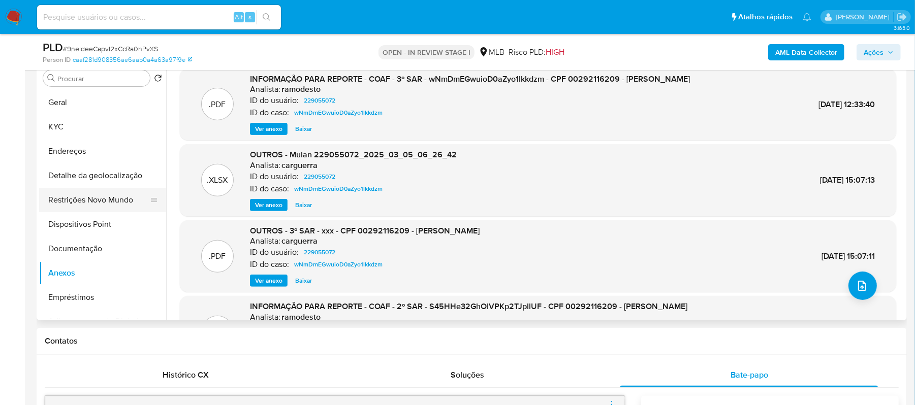
click at [86, 205] on button "Restrições Novo Mundo" at bounding box center [98, 200] width 119 height 24
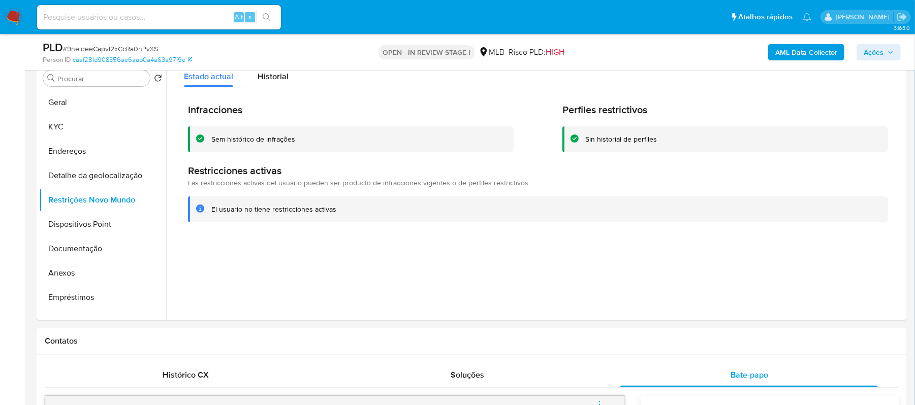
drag, startPoint x: 210, startPoint y: 212, endPoint x: 342, endPoint y: 211, distance: 131.6
click at [344, 211] on div "El usuario no tiene restricciones activas" at bounding box center [538, 210] width 700 height 26
click at [86, 130] on button "KYC" at bounding box center [98, 127] width 119 height 24
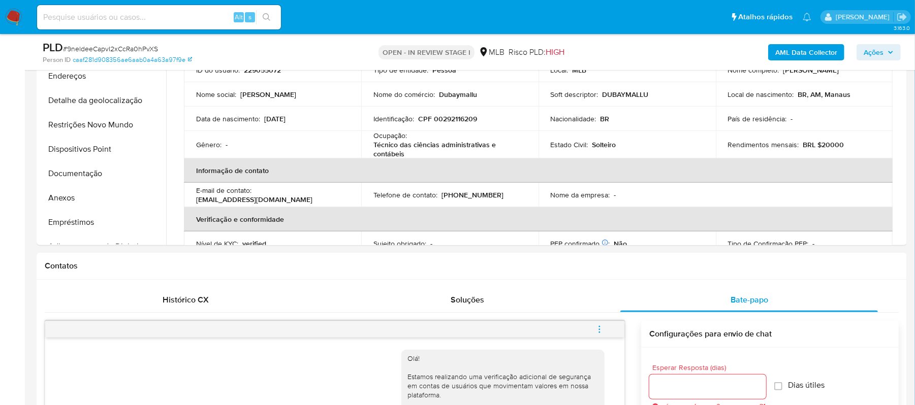
scroll to position [246, 0]
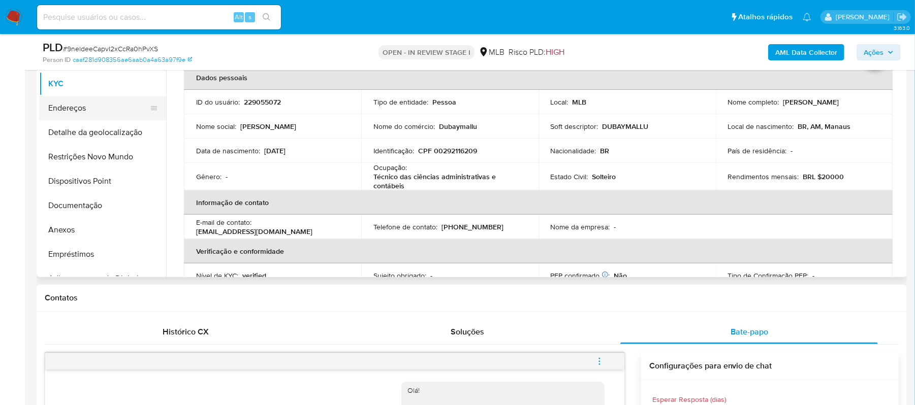
click at [74, 111] on button "Endereços" at bounding box center [98, 108] width 119 height 24
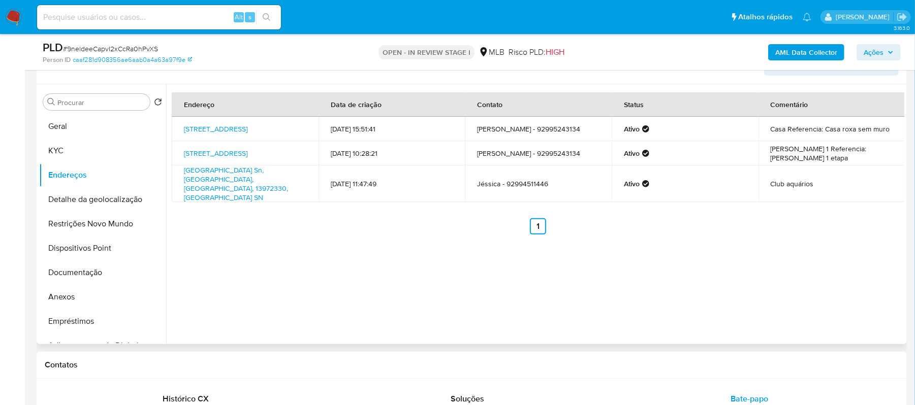
scroll to position [179, 0]
click at [108, 198] on button "Detalhe da geolocalização" at bounding box center [98, 200] width 119 height 24
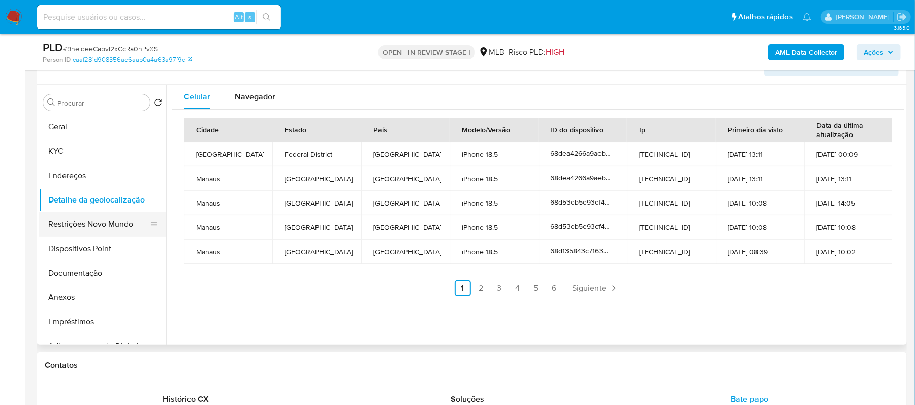
click at [114, 224] on button "Restrições Novo Mundo" at bounding box center [98, 224] width 119 height 24
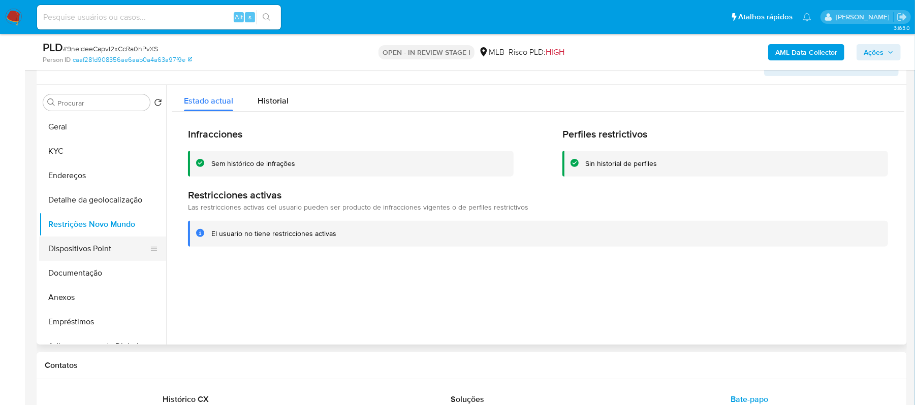
click at [85, 257] on button "Dispositivos Point" at bounding box center [98, 249] width 119 height 24
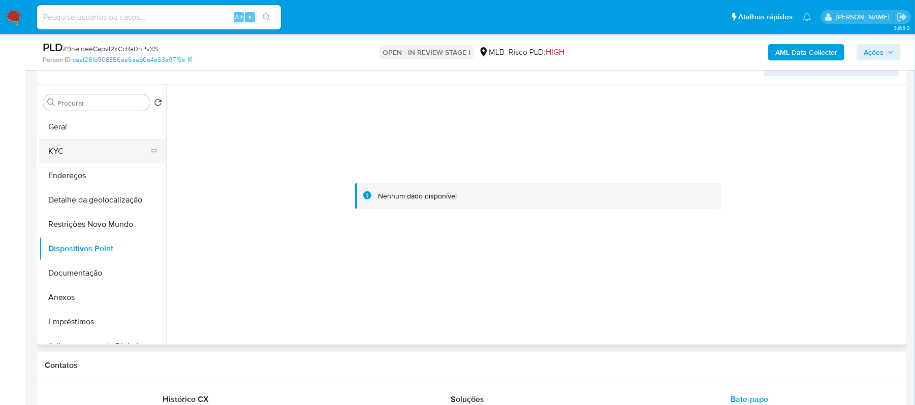
click at [79, 148] on button "KYC" at bounding box center [98, 151] width 119 height 24
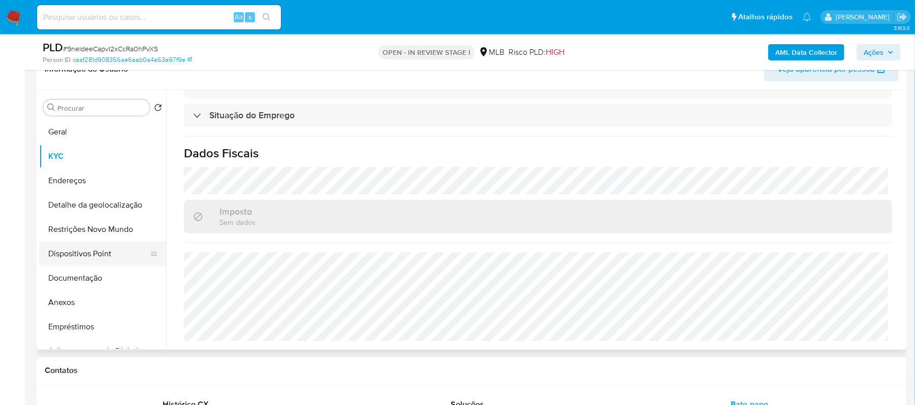
scroll to position [203, 0]
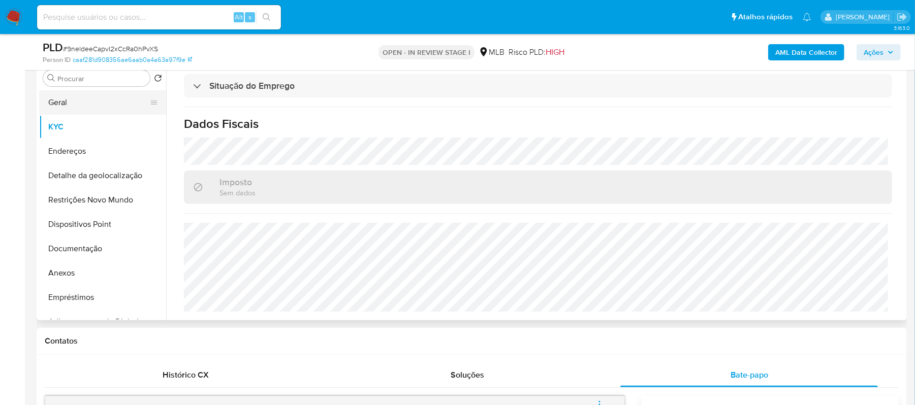
click at [61, 102] on button "Geral" at bounding box center [98, 102] width 119 height 24
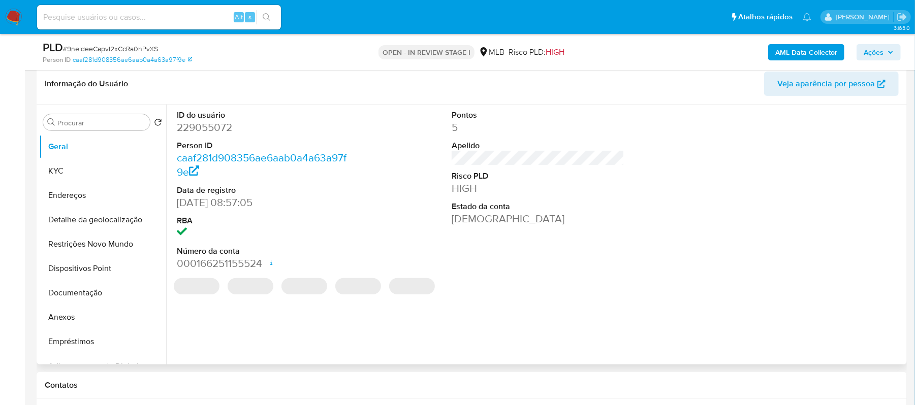
scroll to position [135, 0]
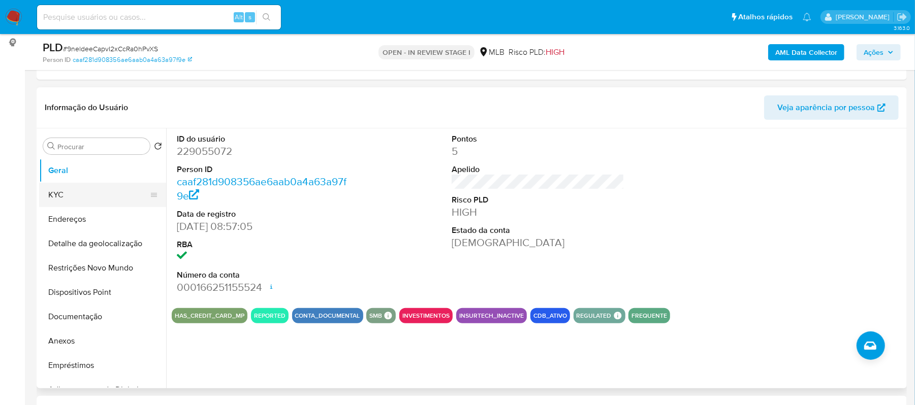
click at [106, 196] on button "KYC" at bounding box center [98, 195] width 119 height 24
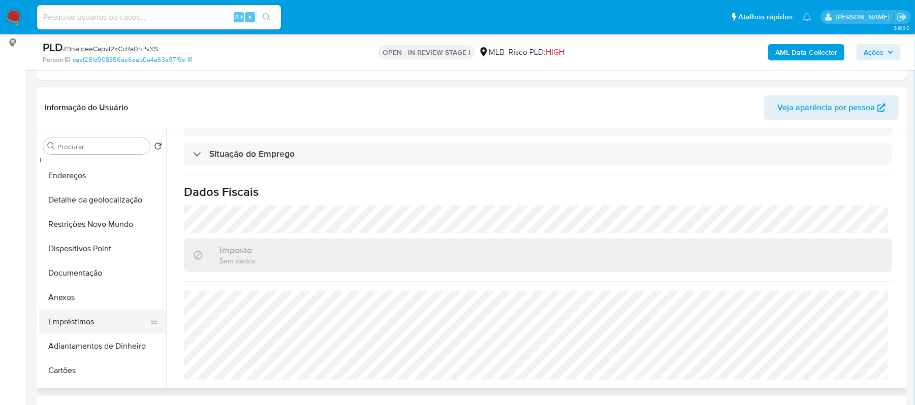
scroll to position [68, 0]
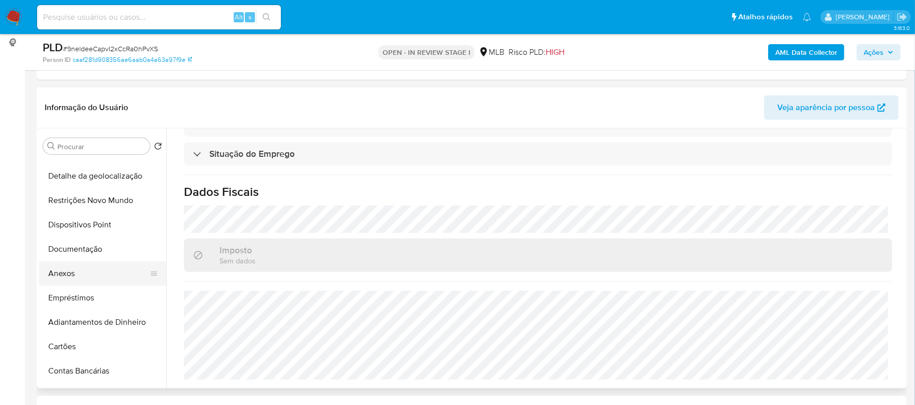
click at [55, 276] on button "Anexos" at bounding box center [98, 274] width 119 height 24
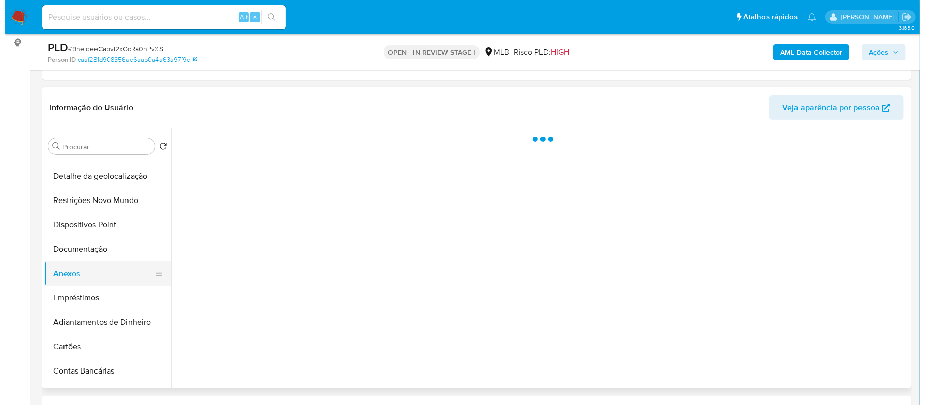
scroll to position [0, 0]
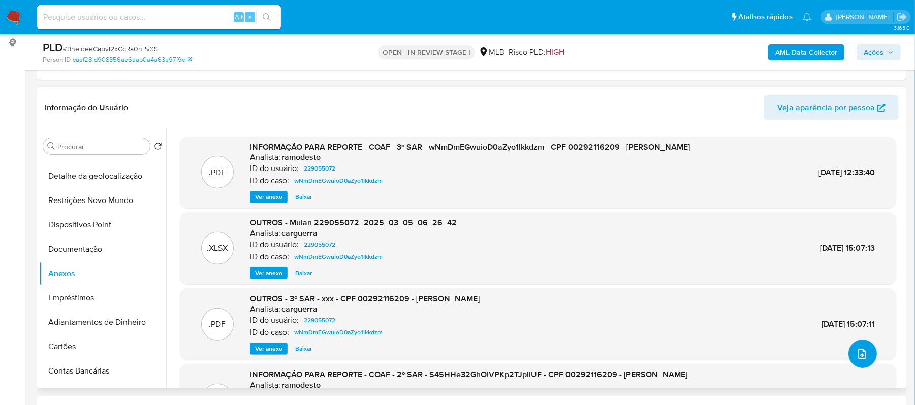
click at [863, 354] on icon "upload-file" at bounding box center [862, 354] width 12 height 12
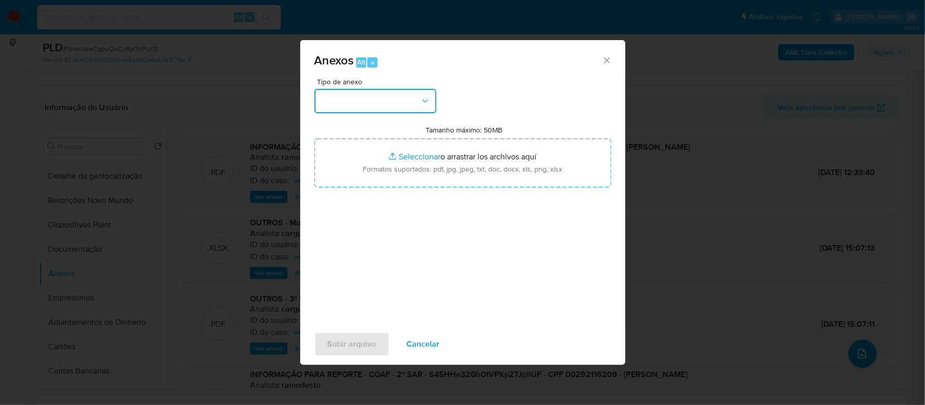
click at [423, 96] on icon "button" at bounding box center [425, 101] width 10 height 10
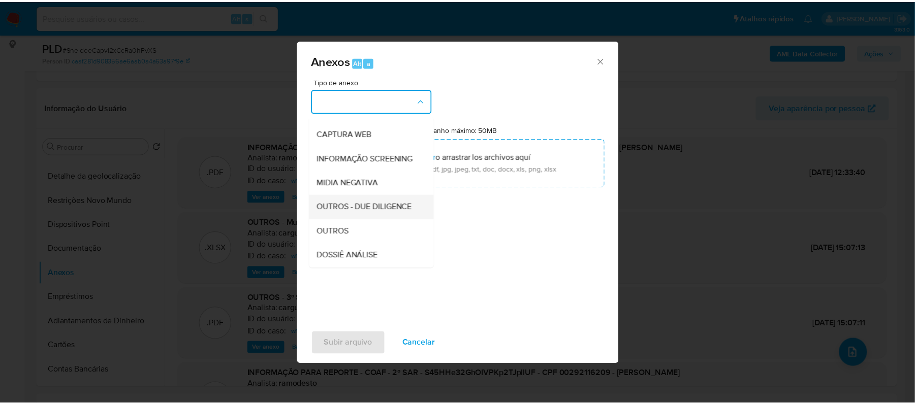
scroll to position [135, 0]
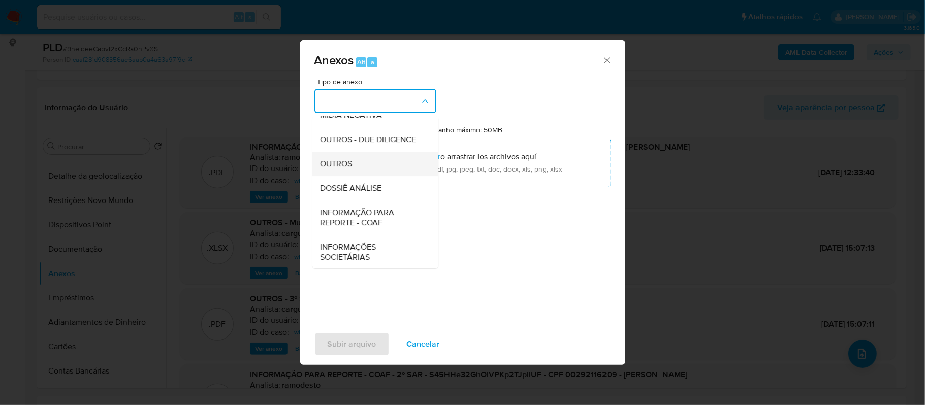
click at [340, 169] on span "OUTROS" at bounding box center [337, 164] width 32 height 10
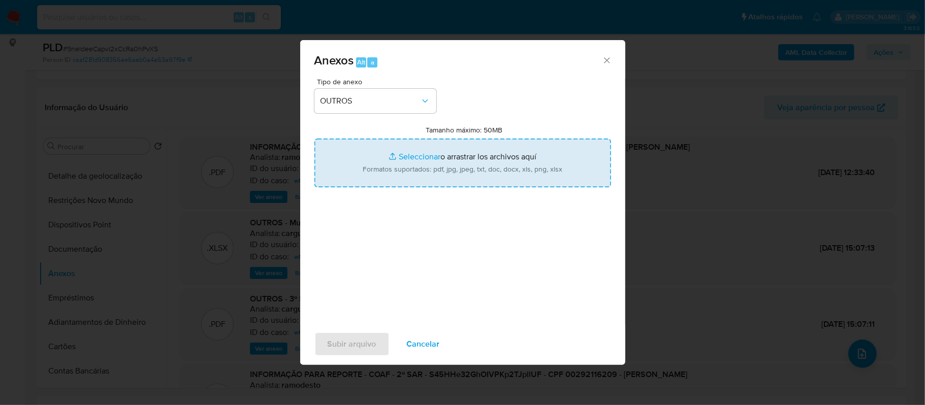
click at [419, 154] on input "Tamanho máximo: 50MB Seleccionar archivos" at bounding box center [463, 163] width 297 height 49
type input "C:\fakepath\4oSAR - xxxxx - CPF 00292116209 - JESSICA ANDRADE BARROS.pdf"
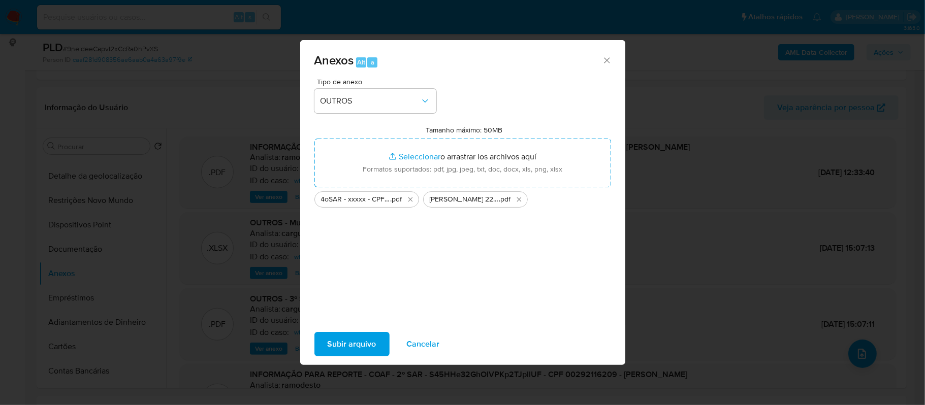
click at [340, 344] on span "Subir arquivo" at bounding box center [352, 344] width 49 height 22
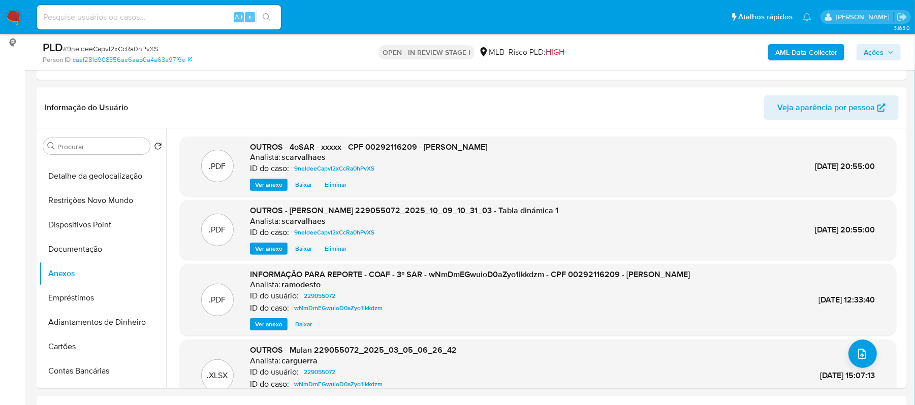
click at [878, 53] on span "Ações" at bounding box center [874, 52] width 20 height 16
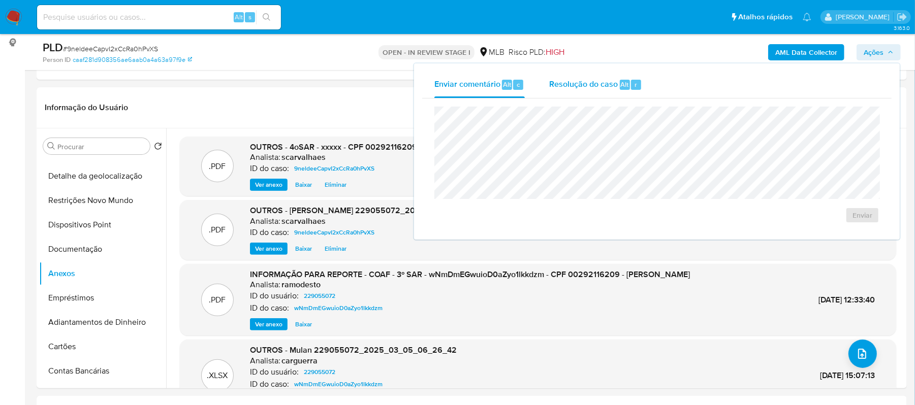
click at [587, 82] on span "Resolução do caso" at bounding box center [583, 84] width 69 height 12
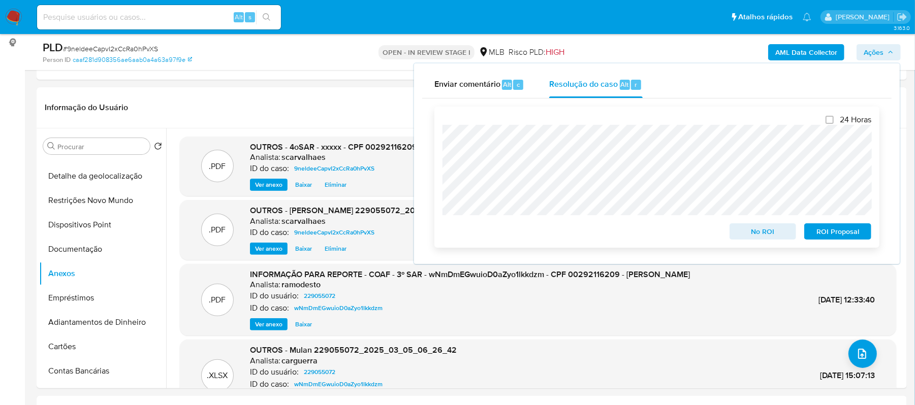
click at [820, 239] on span "ROI Proposal" at bounding box center [838, 232] width 53 height 14
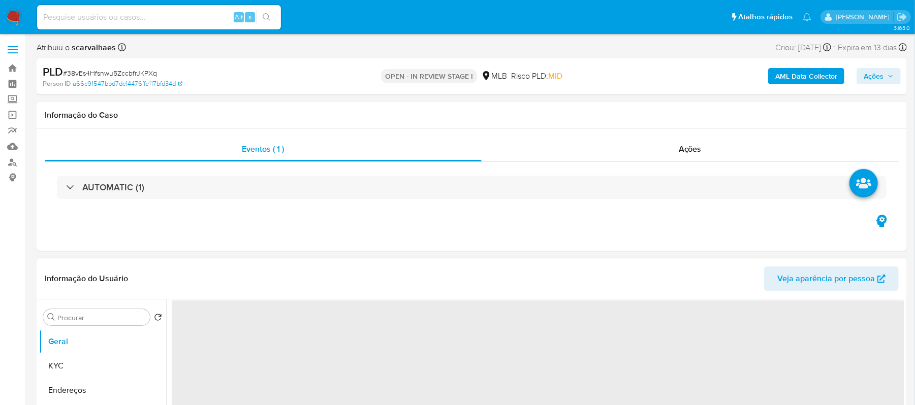
select select "10"
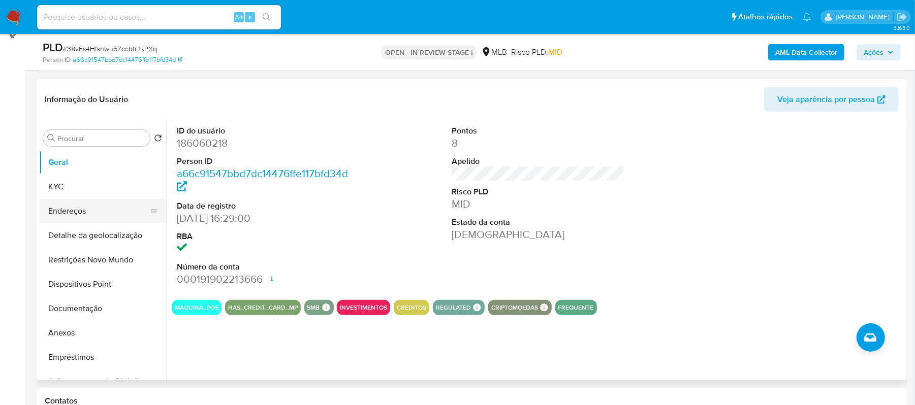
scroll to position [135, 0]
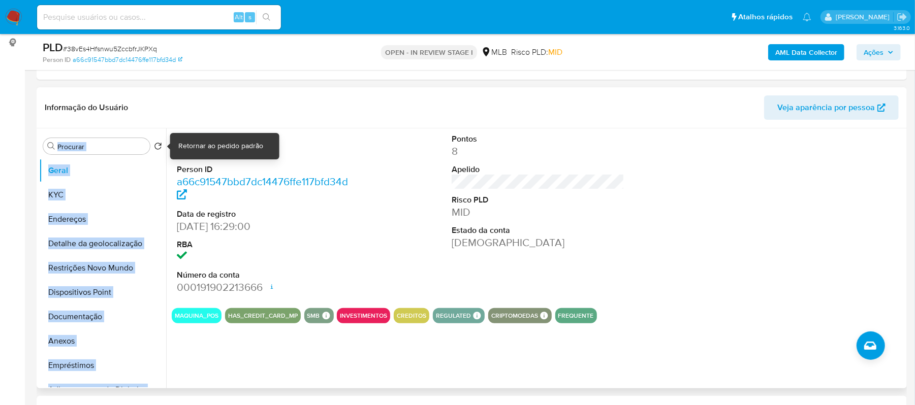
drag, startPoint x: 237, startPoint y: 155, endPoint x: 150, endPoint y: 153, distance: 86.4
click at [150, 153] on div "Procurar Retornar ao pedido padrão Geral KYC Endereços Detalhe da geolocalizaçã…" at bounding box center [471, 259] width 865 height 260
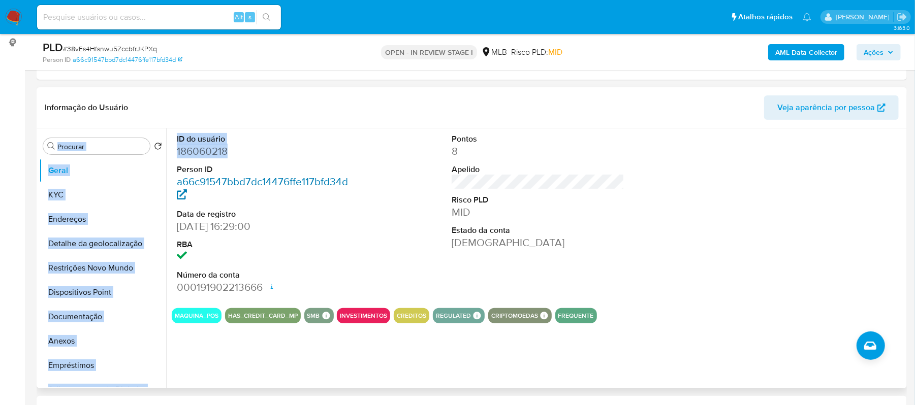
click at [305, 179] on link "a66c91547bbd7dc14476ffe117bfd34d" at bounding box center [262, 188] width 171 height 29
click at [248, 149] on dd "186060218" at bounding box center [263, 151] width 173 height 14
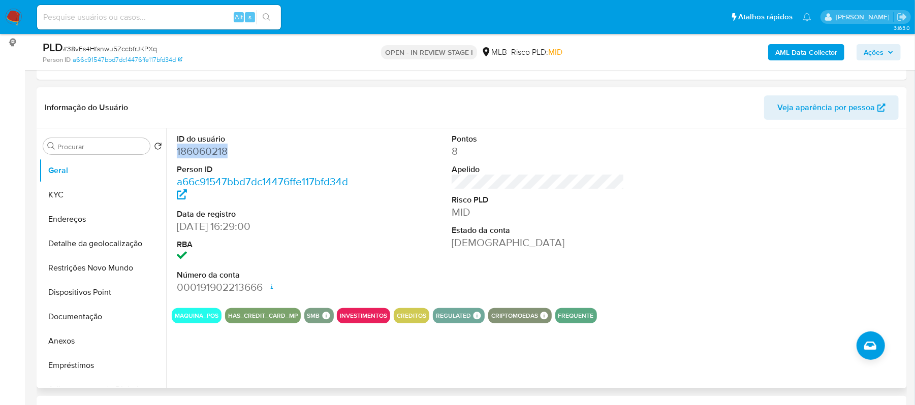
drag, startPoint x: 178, startPoint y: 148, endPoint x: 222, endPoint y: 155, distance: 44.7
click at [231, 152] on dd "186060218" at bounding box center [263, 151] width 173 height 14
copy dd "186060218"
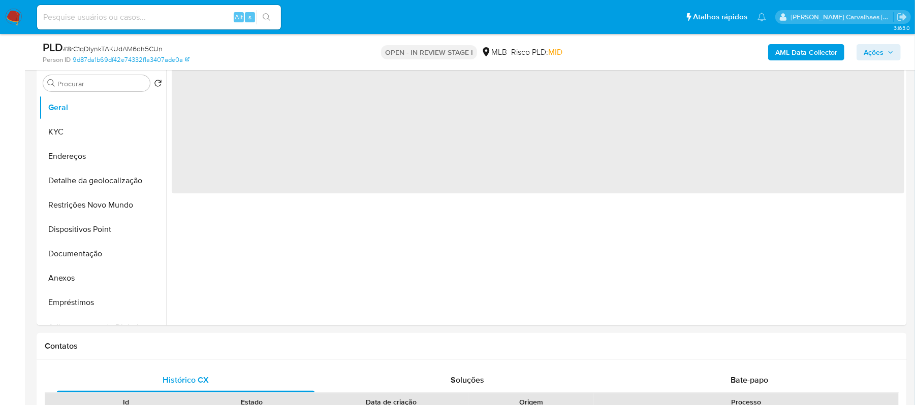
scroll to position [203, 0]
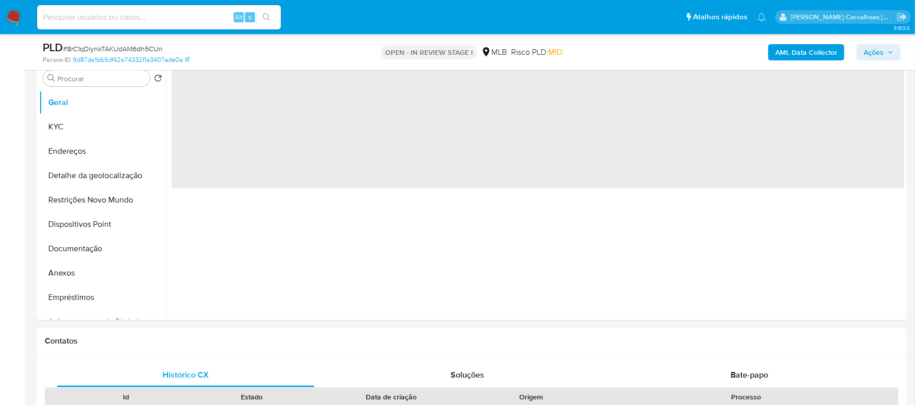
select select "10"
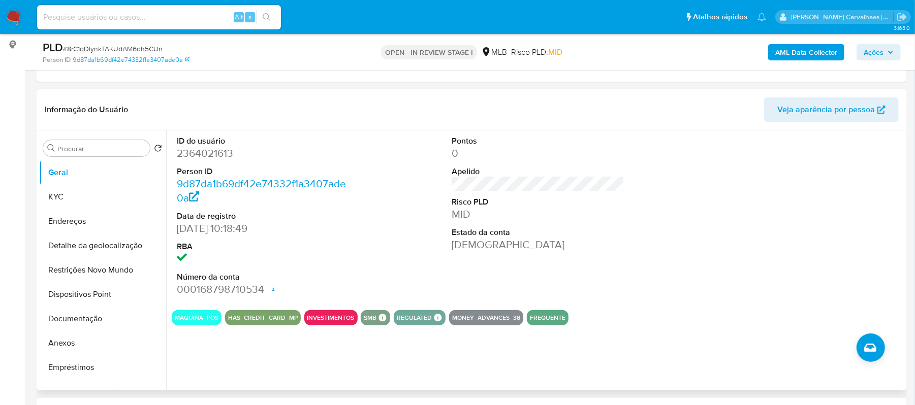
scroll to position [68, 0]
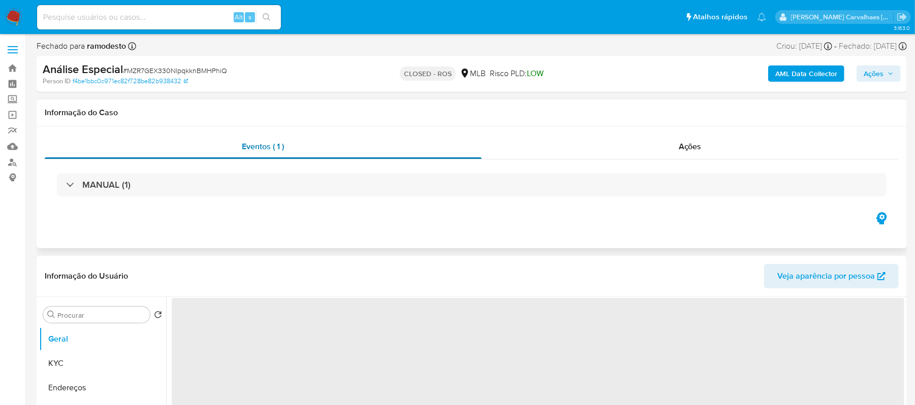
select select "10"
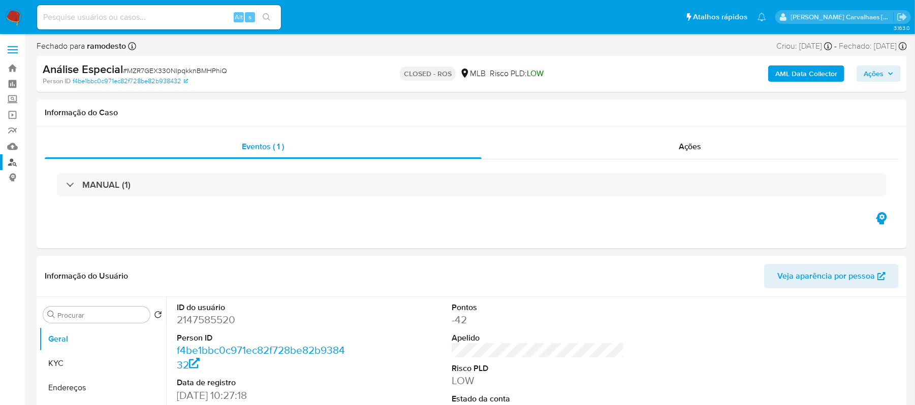
click at [10, 161] on link "Localizador de pessoas" at bounding box center [60, 162] width 121 height 16
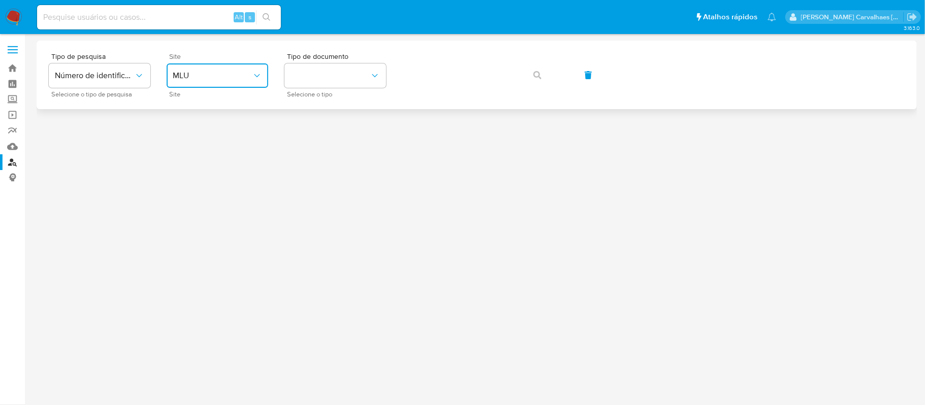
click at [255, 76] on icon "site_id" at bounding box center [257, 76] width 10 height 10
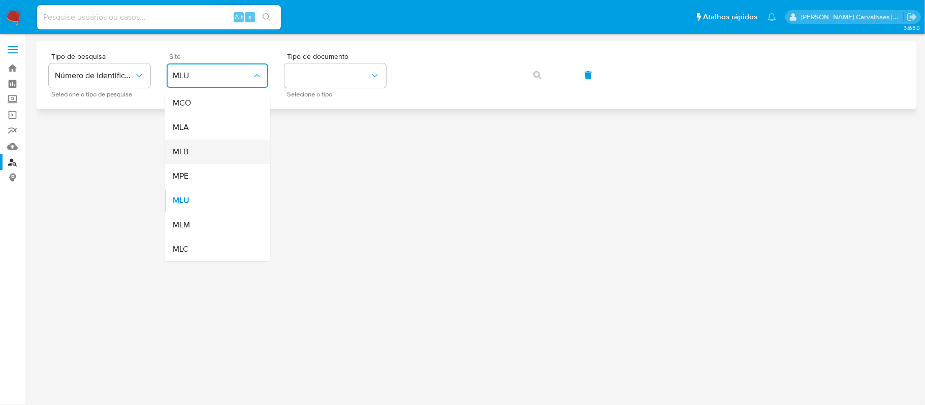
click at [236, 145] on div "MLB" at bounding box center [214, 152] width 83 height 24
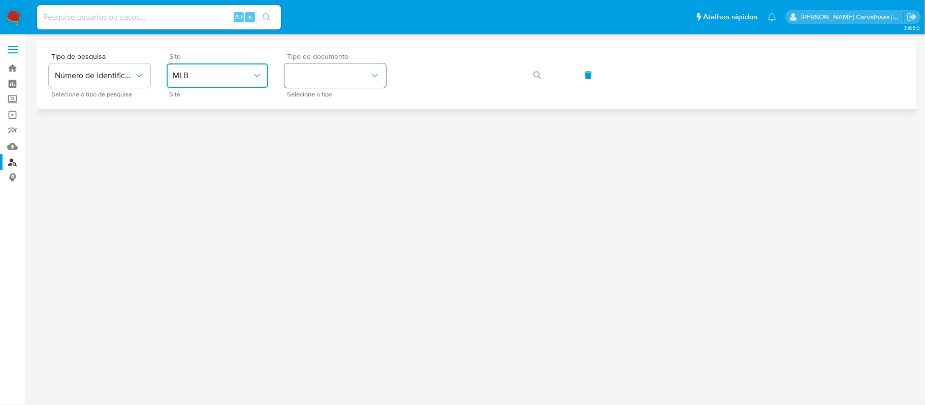
click at [342, 80] on button "identificationType" at bounding box center [336, 76] width 102 height 24
click at [326, 139] on div "CPF CPF" at bounding box center [332, 143] width 83 height 35
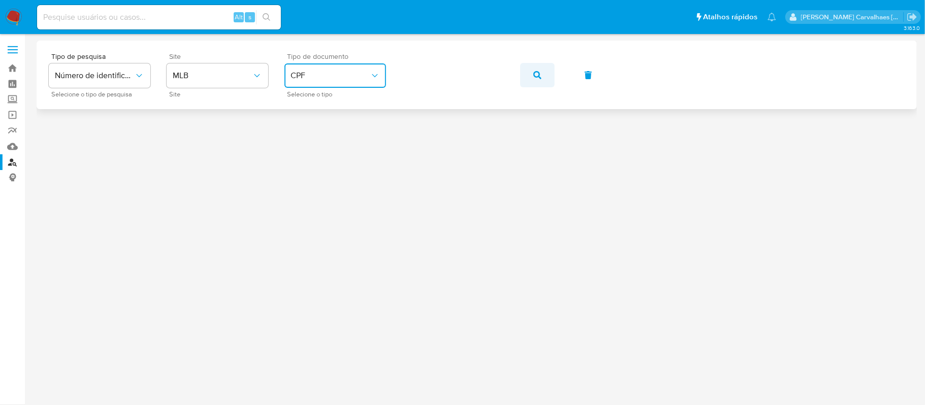
click at [529, 82] on button "button" at bounding box center [537, 75] width 35 height 24
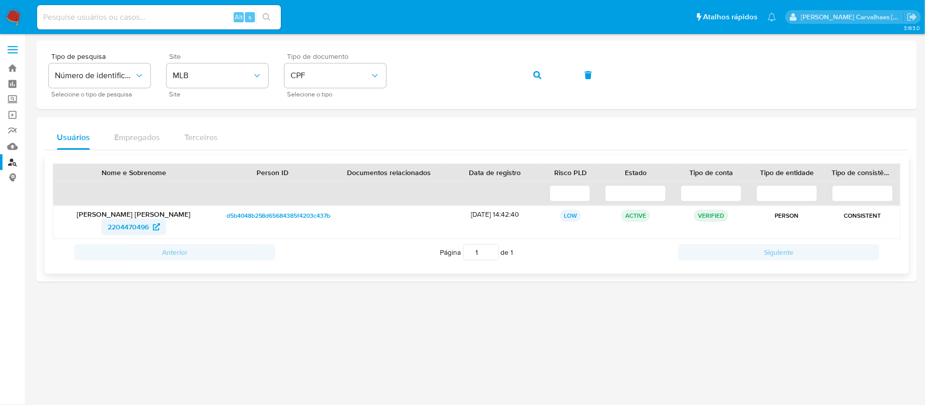
click at [145, 224] on span "2204470496" at bounding box center [128, 227] width 41 height 16
click at [365, 78] on span "CPF" at bounding box center [330, 76] width 79 height 10
click at [330, 94] on div "CNPJ CNPJ" at bounding box center [332, 108] width 83 height 35
click at [529, 72] on button "button" at bounding box center [537, 75] width 35 height 24
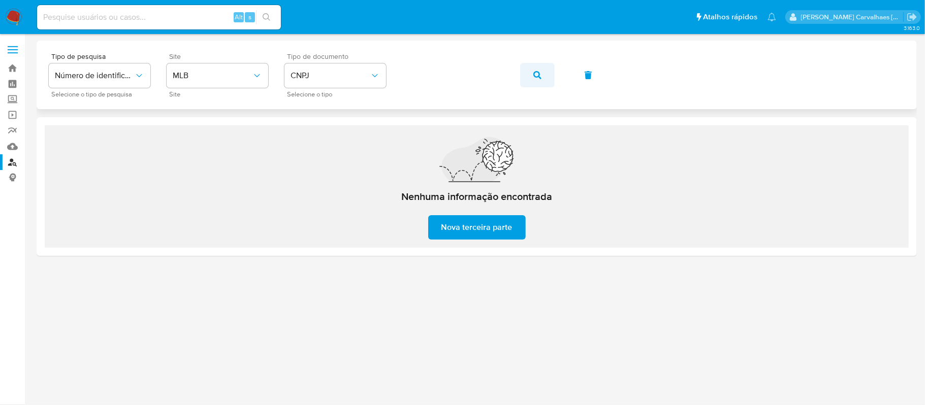
click at [534, 77] on icon "button" at bounding box center [538, 75] width 8 height 8
click at [15, 66] on link "Bandeja" at bounding box center [60, 68] width 121 height 16
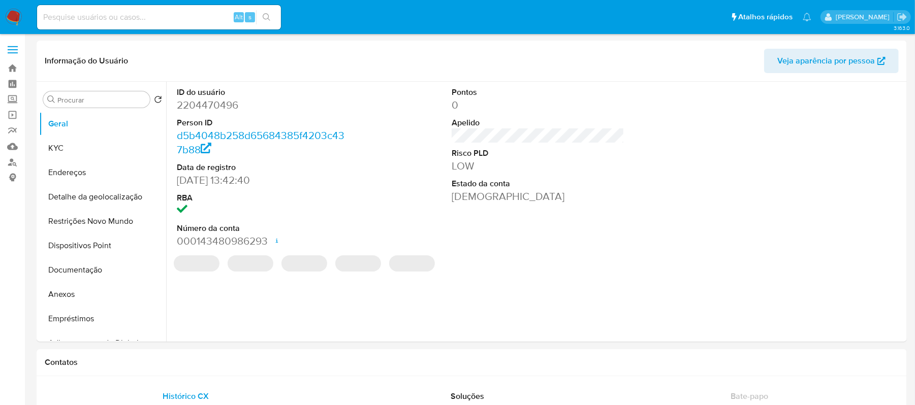
select select "10"
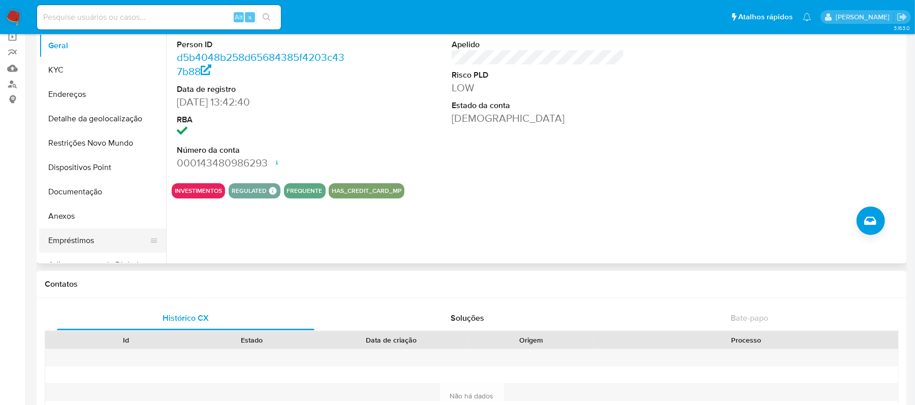
scroll to position [73, 0]
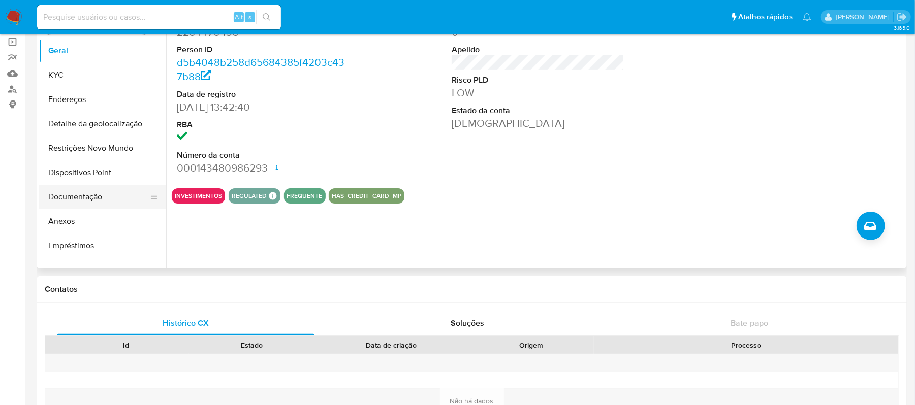
click at [96, 202] on button "Documentação" at bounding box center [98, 197] width 119 height 24
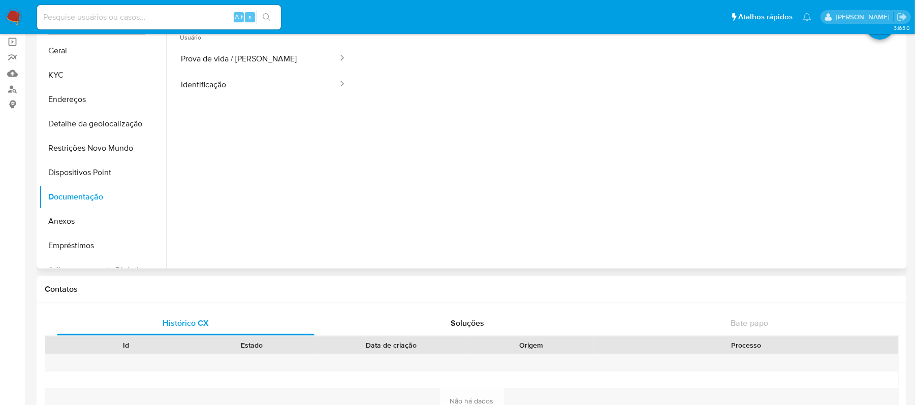
click at [228, 100] on ul "Usuário Prova de vida / Selfie Identificação" at bounding box center [263, 167] width 183 height 293
click at [228, 87] on button "Identificação" at bounding box center [255, 85] width 167 height 26
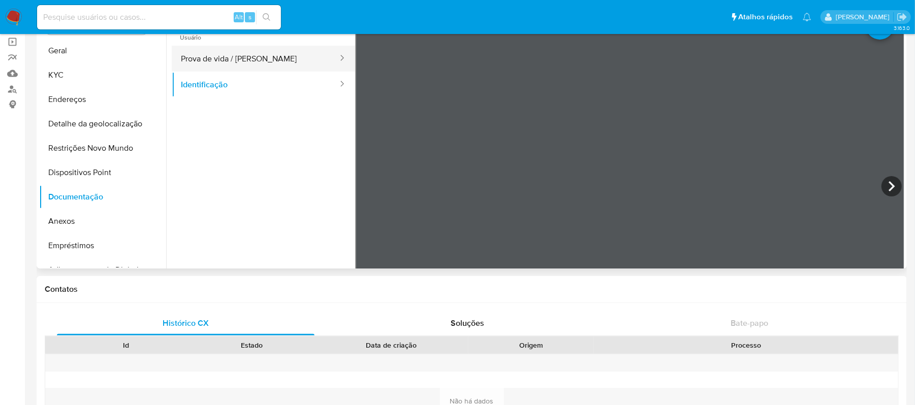
click at [201, 62] on button "Prova de vida / Selfie" at bounding box center [255, 59] width 167 height 26
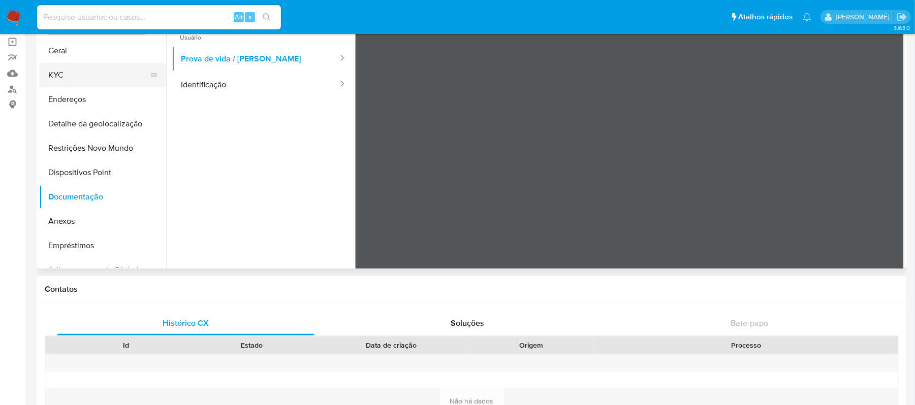
click at [98, 82] on button "KYC" at bounding box center [98, 75] width 119 height 24
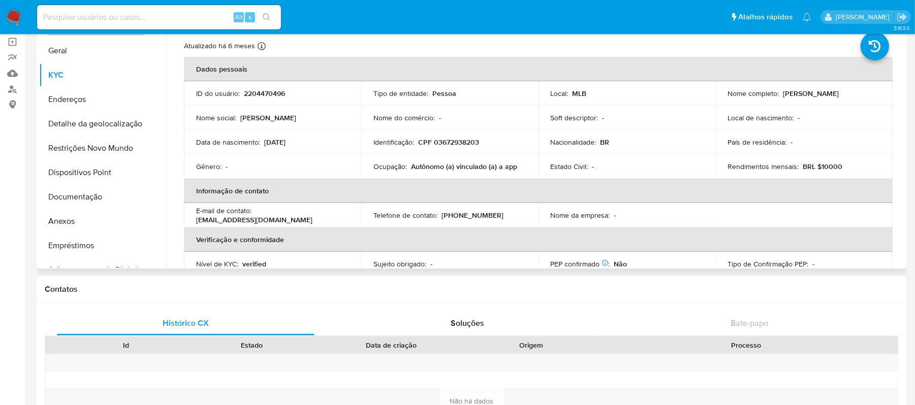
scroll to position [0, 0]
drag, startPoint x: 411, startPoint y: 170, endPoint x: 516, endPoint y: 166, distance: 105.8
click at [516, 166] on div "Ocupação : Autônomo (a) vinculado (a) a app" at bounding box center [449, 167] width 153 height 9
copy p "Autônomo (a) vinculado (a) a app"
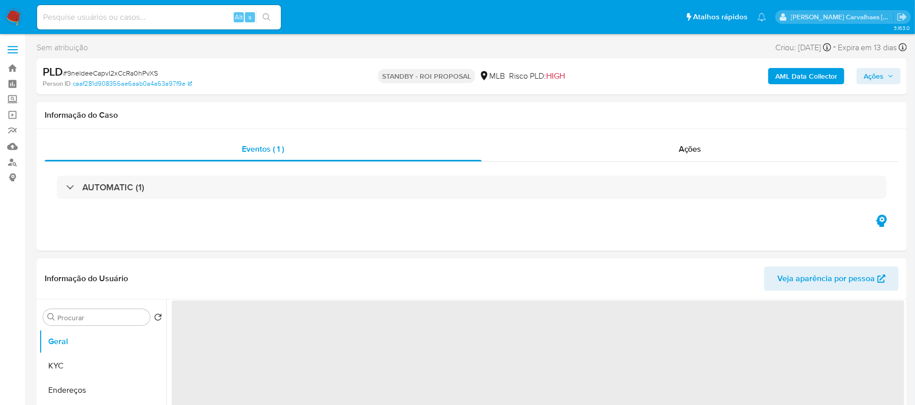
select select "10"
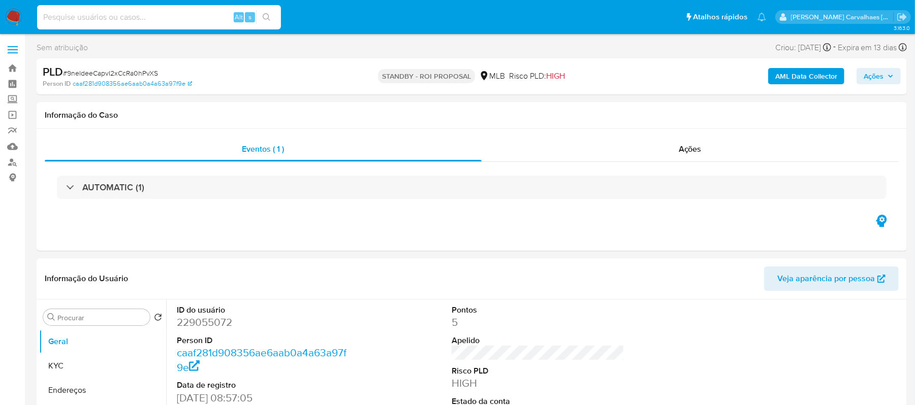
click at [61, 14] on input at bounding box center [159, 17] width 244 height 13
paste input "SCTsLCqYkhnKTtVRdYoWktWH"
type input "SCTsLCqYkhnKTtVRdYoWktWH"
click at [269, 12] on button "search-icon" at bounding box center [266, 17] width 21 height 14
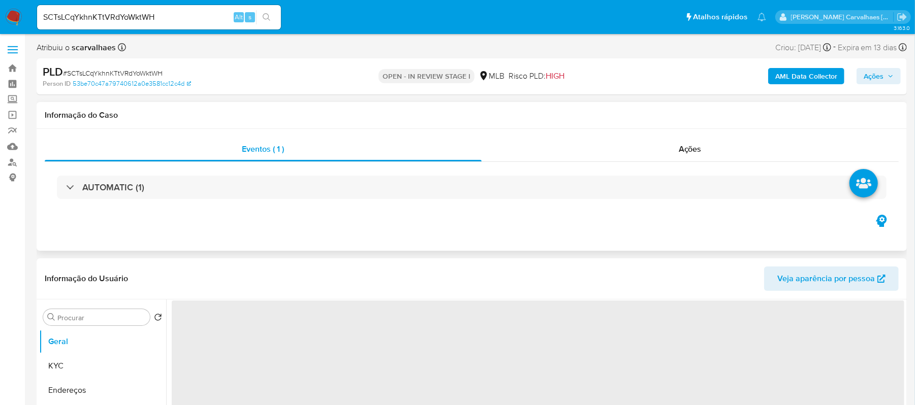
select select "10"
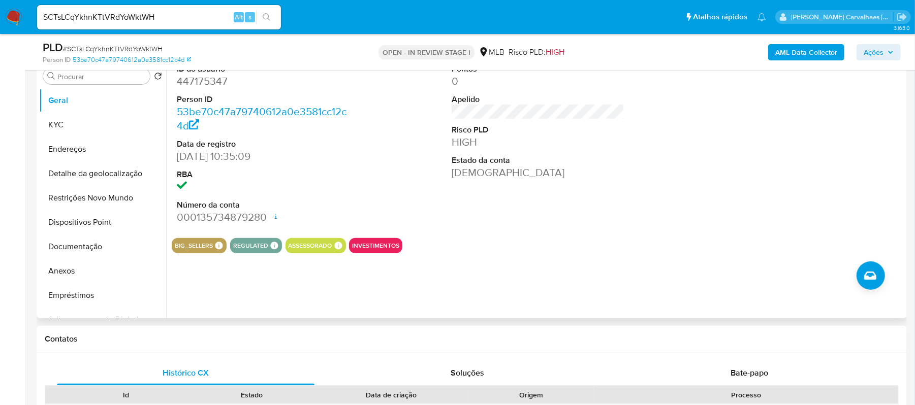
scroll to position [271, 0]
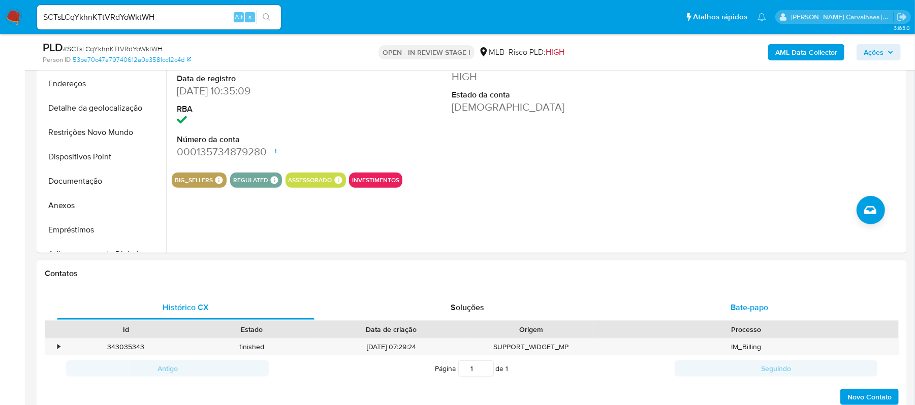
click at [748, 314] on span "Bate-papo" at bounding box center [750, 308] width 38 height 12
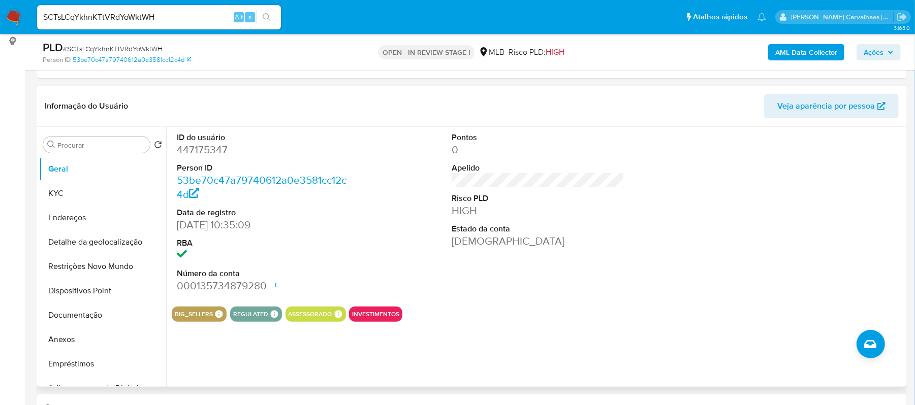
scroll to position [135, 0]
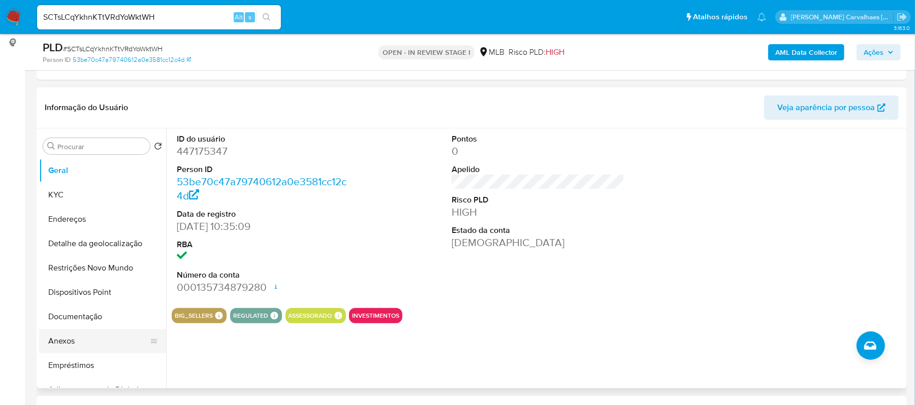
click at [87, 344] on button "Anexos" at bounding box center [98, 341] width 119 height 24
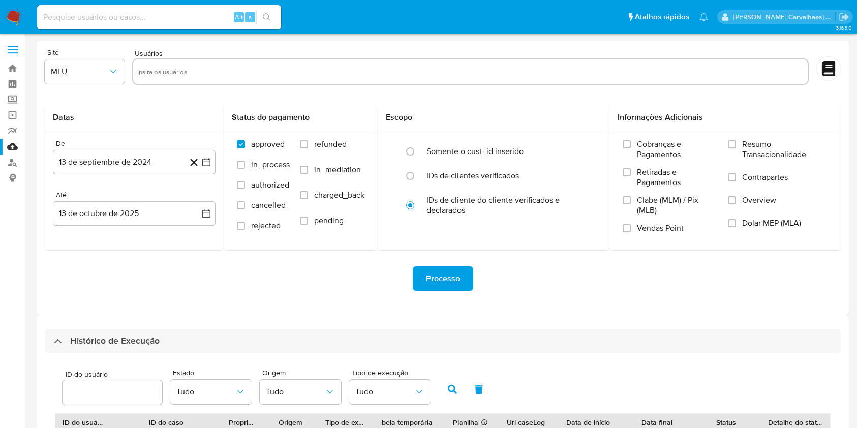
select select "10"
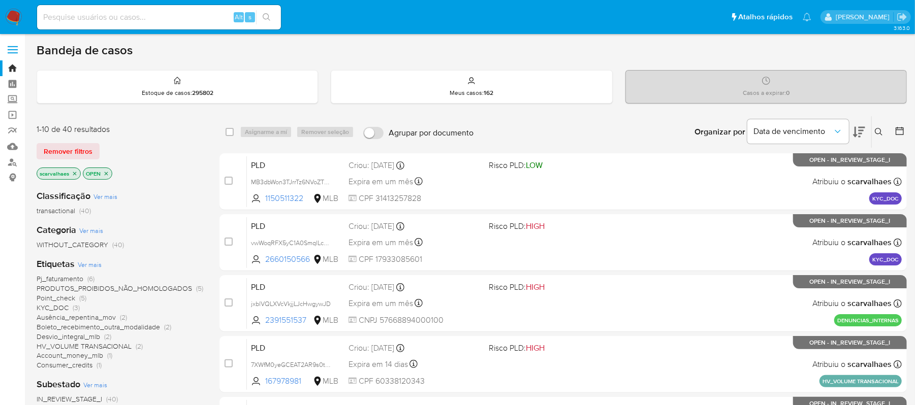
click at [91, 353] on span "Account_money_mlb" at bounding box center [70, 356] width 67 height 10
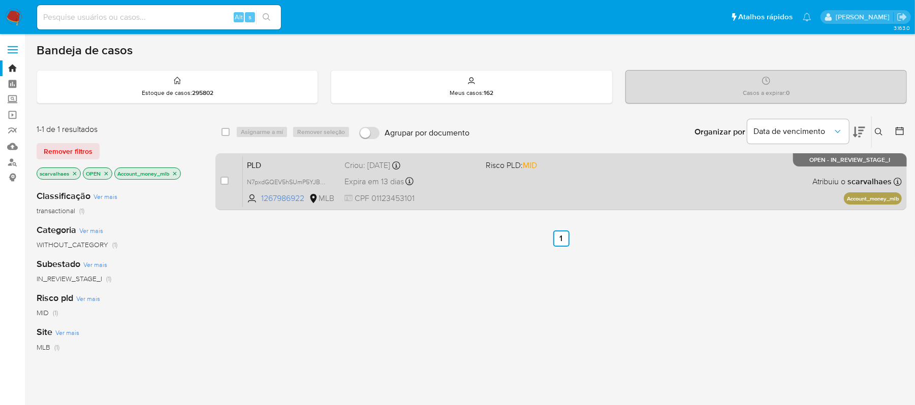
click at [478, 183] on div "Expira em 13 dias Expira em [DATE] 00:26:29" at bounding box center [411, 182] width 133 height 14
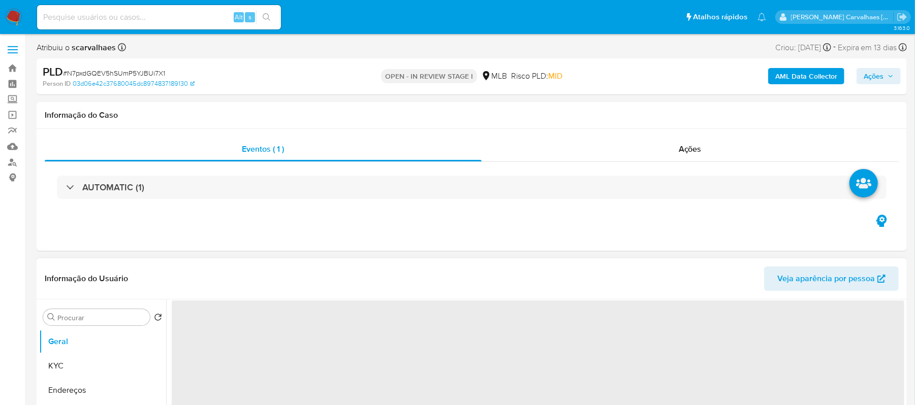
select select "10"
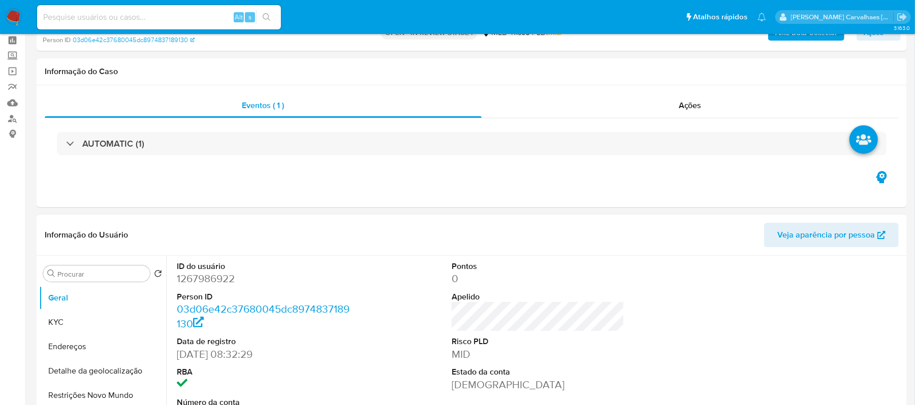
scroll to position [68, 0]
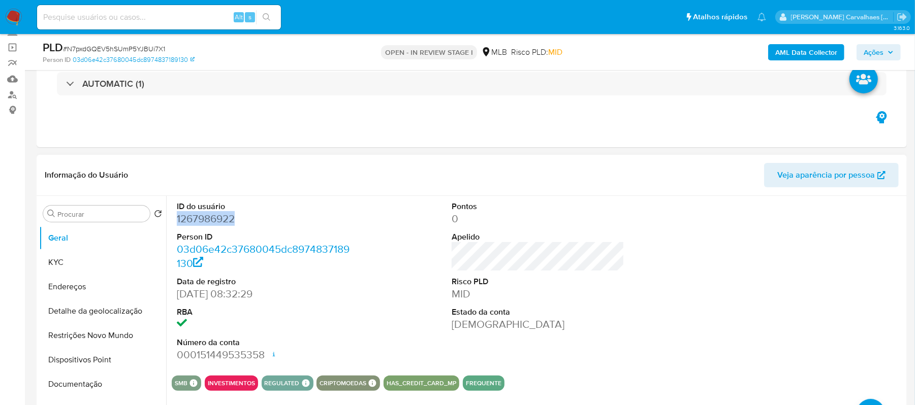
drag, startPoint x: 236, startPoint y: 221, endPoint x: 172, endPoint y: 216, distance: 64.7
click at [172, 216] on div "ID do usuário 1267986922 Person ID 03d06e42c37680045dc8974837189130 Data de reg…" at bounding box center [263, 282] width 183 height 172
copy dd "1267986922"
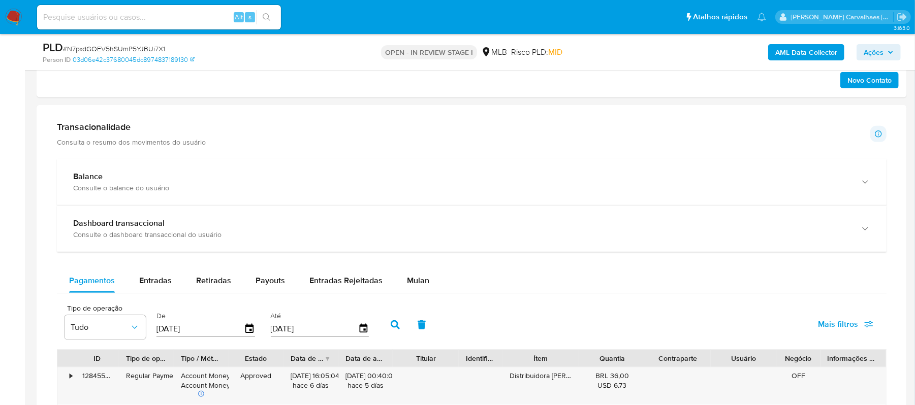
scroll to position [745, 0]
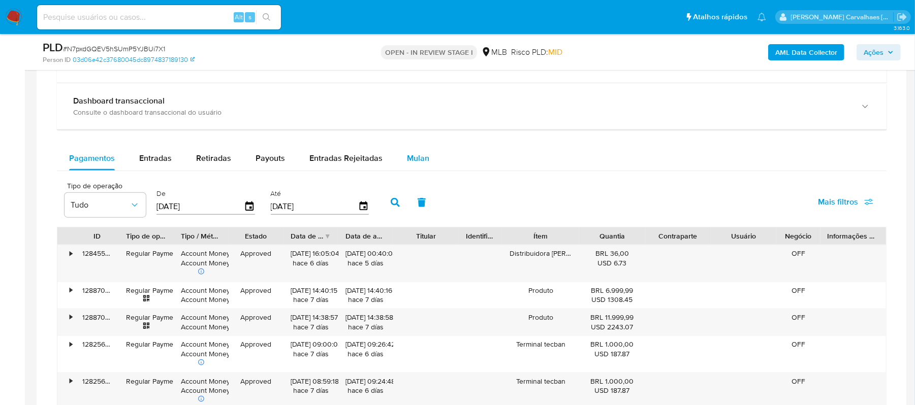
click at [417, 164] on span "Mulan" at bounding box center [418, 158] width 22 height 12
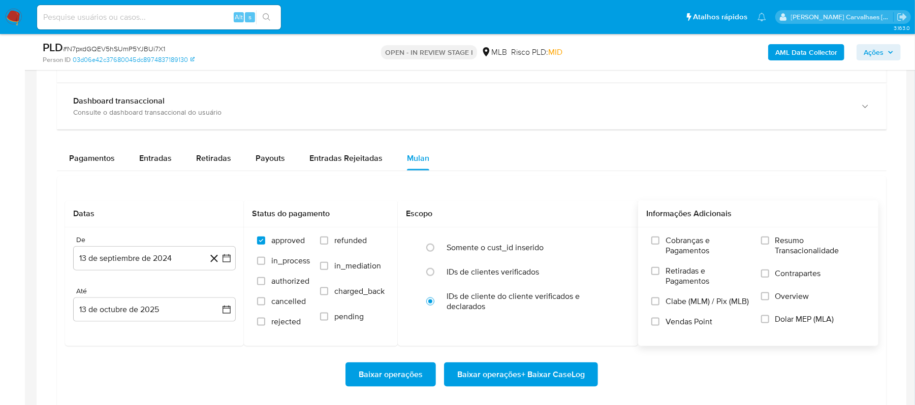
click at [759, 243] on div "Cobranças e Pagamentos Retiradas e Pagamentos Clabe (MLM) / Pix (MLB) Vendas Po…" at bounding box center [758, 287] width 224 height 102
click at [765, 242] on input "Resumo Transacionalidade" at bounding box center [765, 241] width 8 height 8
click at [221, 259] on div "De 13 de septiembre de 2024 [DATE] [GEOGRAPHIC_DATA] 13 de octubre de 2025 [DAT…" at bounding box center [154, 287] width 179 height 119
click at [230, 262] on icon "button" at bounding box center [227, 259] width 8 height 8
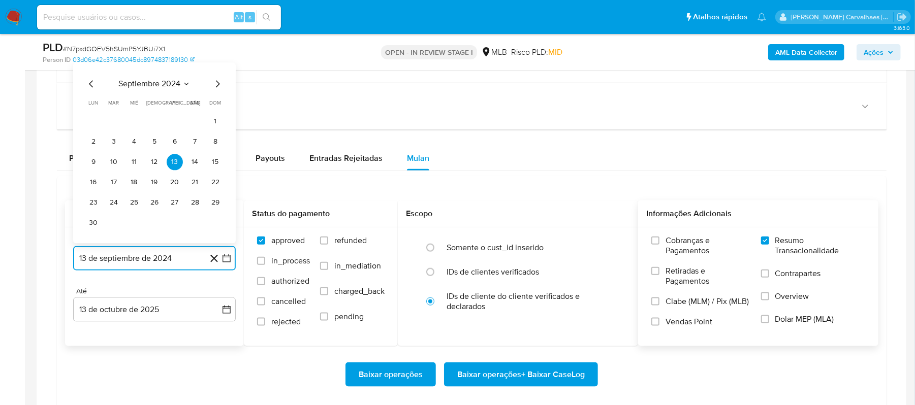
click at [215, 86] on icon "Mes siguiente" at bounding box center [217, 84] width 12 height 12
click at [223, 106] on icon "Mes siguiente" at bounding box center [217, 105] width 12 height 12
click at [221, 106] on icon "Mes siguiente" at bounding box center [217, 105] width 12 height 12
click at [216, 88] on icon "Mes siguiente" at bounding box center [218, 84] width 4 height 7
click at [214, 111] on icon "Mes siguiente" at bounding box center [217, 105] width 12 height 12
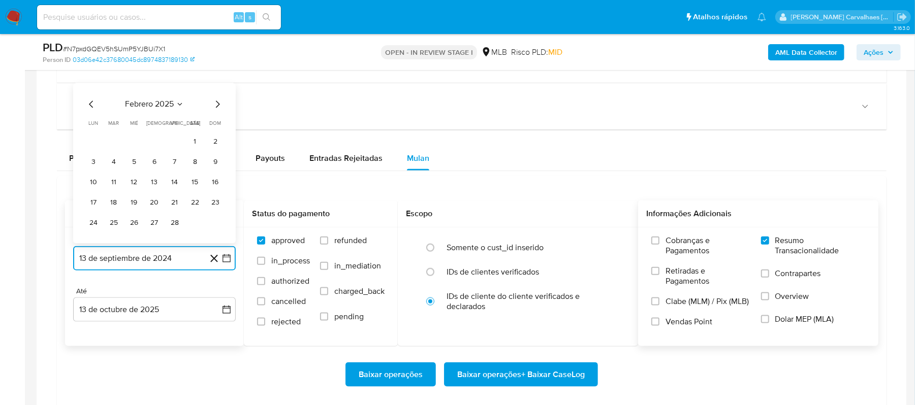
click at [214, 108] on icon "Mes siguiente" at bounding box center [217, 105] width 12 height 12
click at [212, 89] on icon "Mes siguiente" at bounding box center [217, 84] width 12 height 12
click at [214, 106] on icon "Mes siguiente" at bounding box center [217, 105] width 12 height 12
click at [216, 84] on icon "Mes siguiente" at bounding box center [218, 84] width 4 height 7
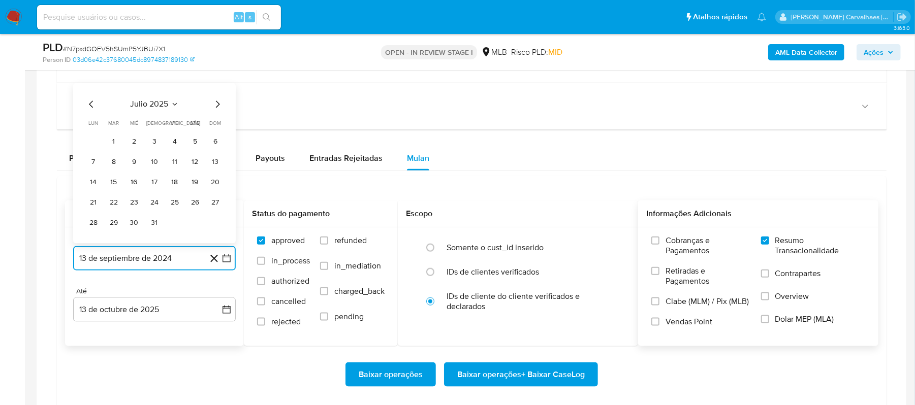
click at [215, 104] on icon "Mes siguiente" at bounding box center [217, 105] width 12 height 12
click at [90, 108] on icon "Mes anterior" at bounding box center [91, 105] width 12 height 12
click at [210, 163] on button "10" at bounding box center [215, 162] width 16 height 16
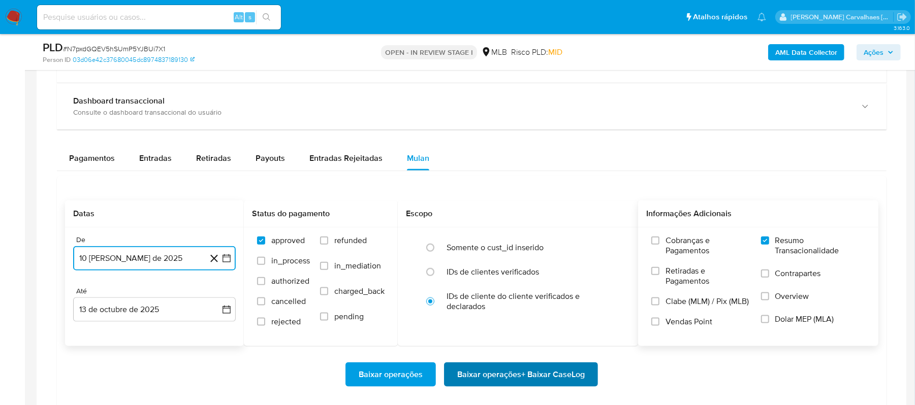
click at [488, 378] on span "Baixar operações + Baixar CaseLog" at bounding box center [521, 375] width 128 height 22
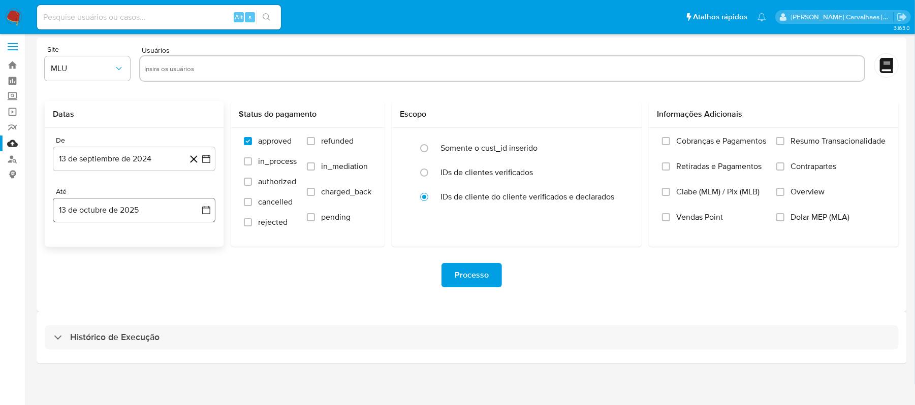
scroll to position [4, 0]
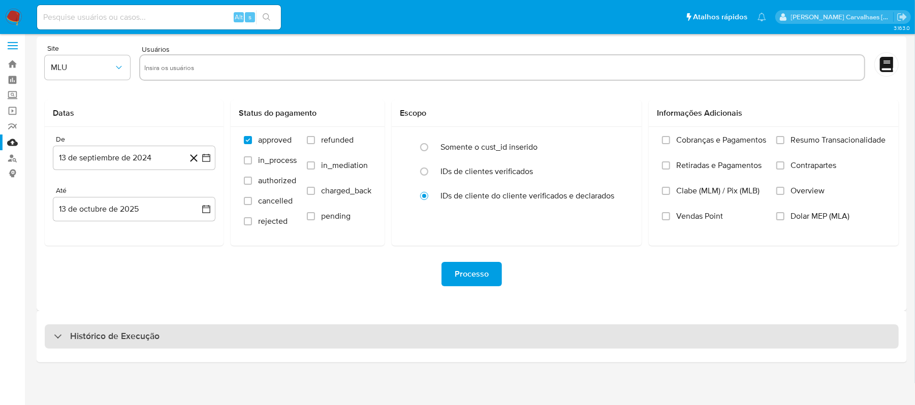
click at [67, 332] on div "Histórico de Execução" at bounding box center [107, 337] width 106 height 12
select select "10"
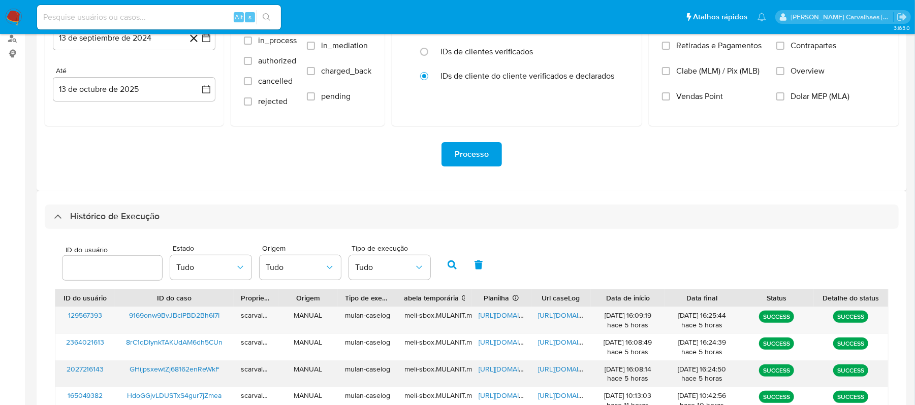
scroll to position [207, 0]
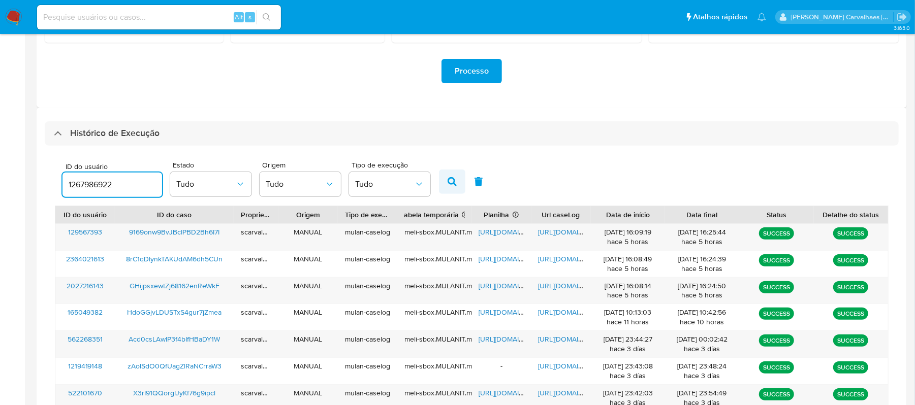
type input "1267986922"
click at [451, 183] on icon "button" at bounding box center [452, 181] width 9 height 9
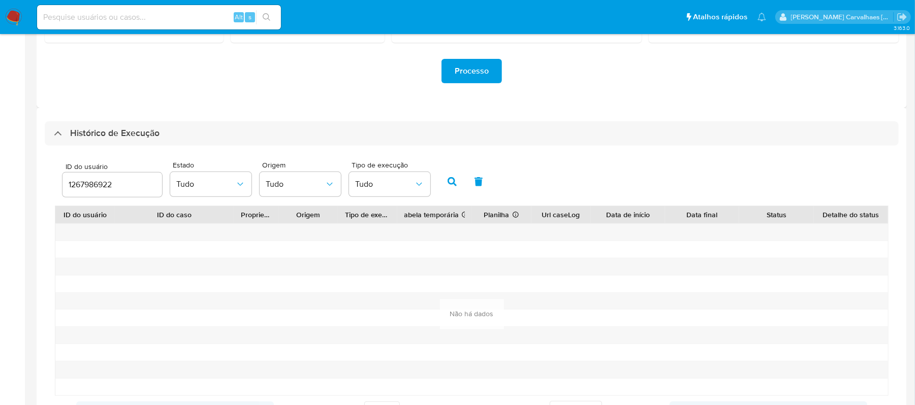
click at [9, 21] on img at bounding box center [13, 17] width 17 height 17
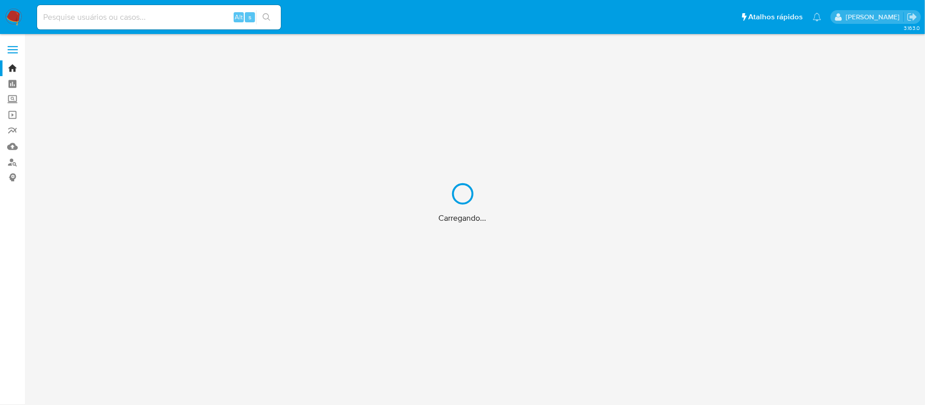
click at [14, 66] on div "Carregando..." at bounding box center [462, 202] width 925 height 405
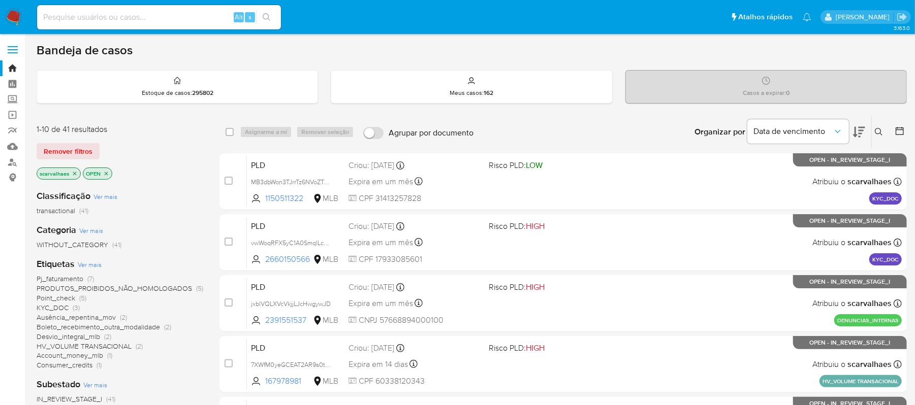
click at [75, 362] on span "Consumer_credits" at bounding box center [65, 365] width 56 height 10
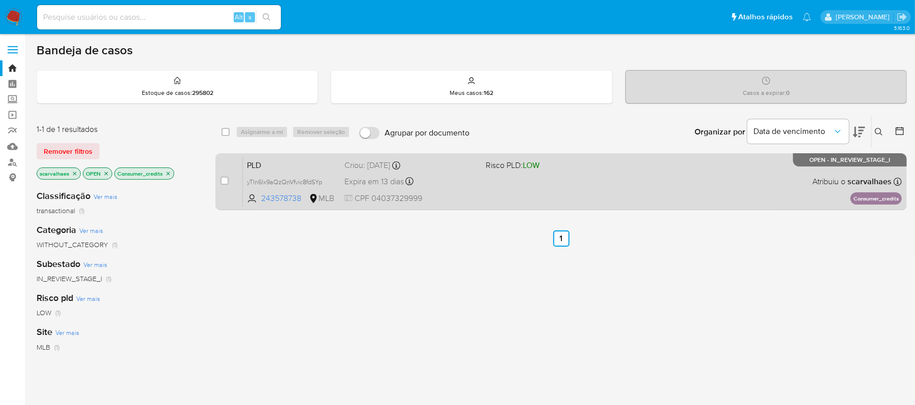
click at [427, 185] on div "Expira em 13 dias Expira em [DATE] 00:36:47" at bounding box center [411, 182] width 133 height 14
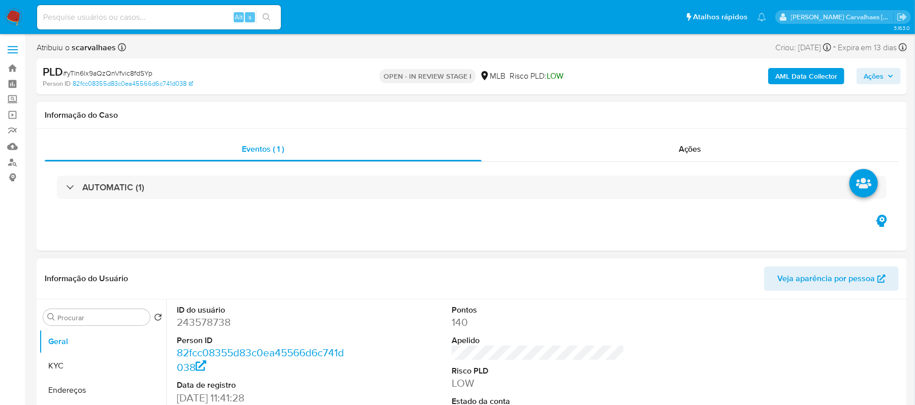
select select "10"
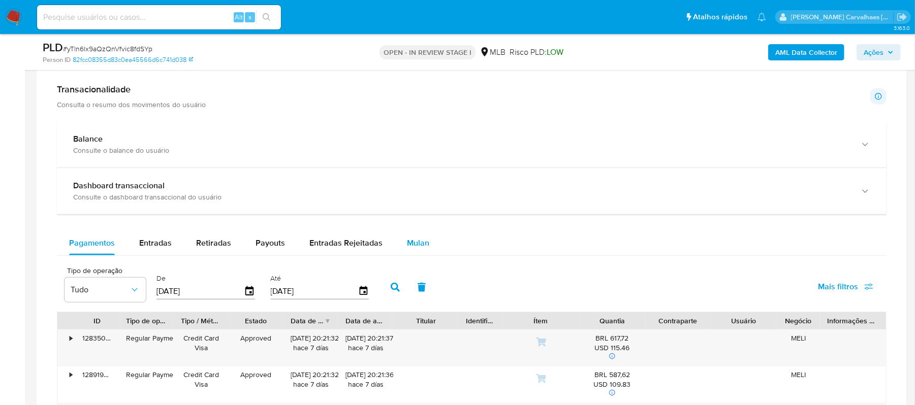
click at [419, 247] on span "Mulan" at bounding box center [418, 243] width 22 height 12
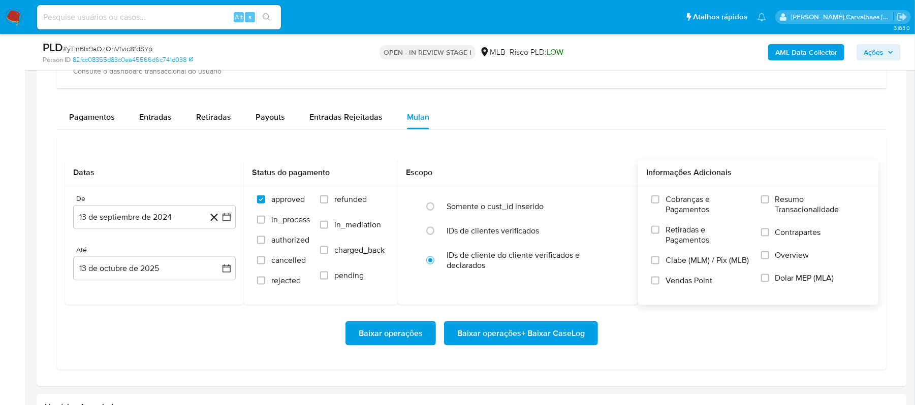
scroll to position [813, 0]
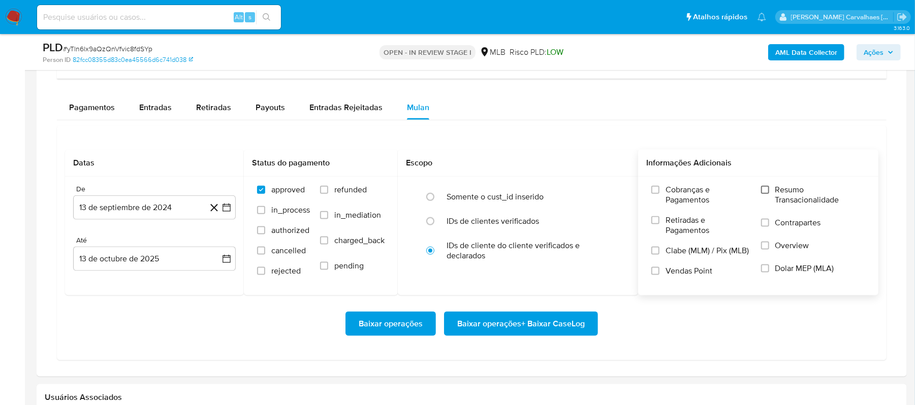
click at [767, 194] on input "Resumo Transacionalidade" at bounding box center [765, 190] width 8 height 8
click at [227, 213] on icon "button" at bounding box center [227, 208] width 10 height 10
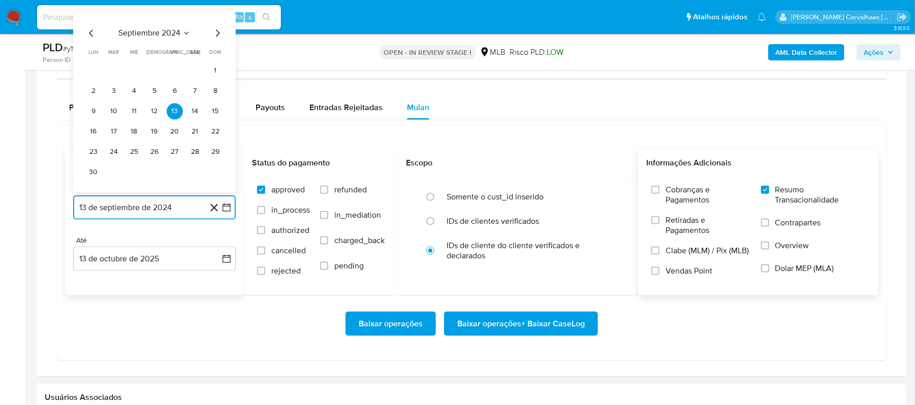
click at [220, 39] on icon "Mes siguiente" at bounding box center [217, 33] width 12 height 12
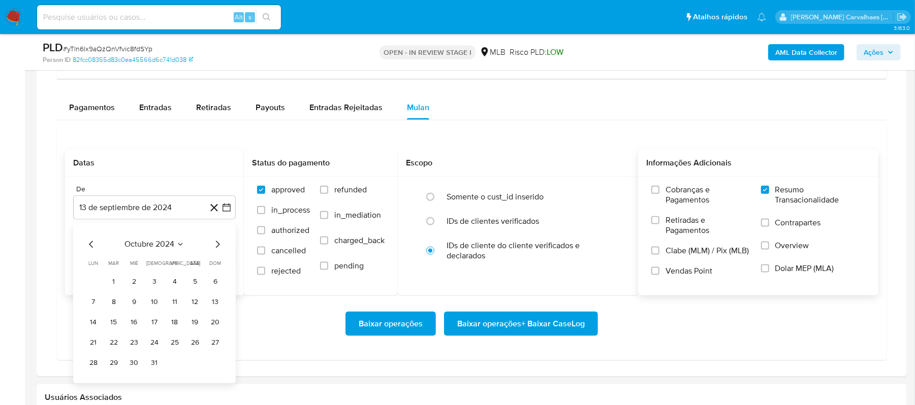
click at [210, 250] on div "octubre 2024" at bounding box center [154, 245] width 138 height 12
click at [218, 243] on icon "Mes siguiente" at bounding box center [217, 245] width 12 height 12
click at [218, 248] on icon "Mes siguiente" at bounding box center [218, 244] width 4 height 7
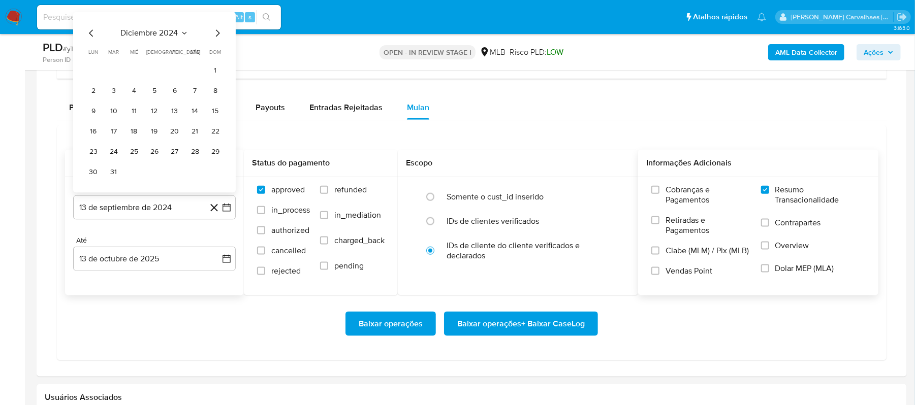
click at [222, 35] on icon "Mes siguiente" at bounding box center [217, 33] width 12 height 12
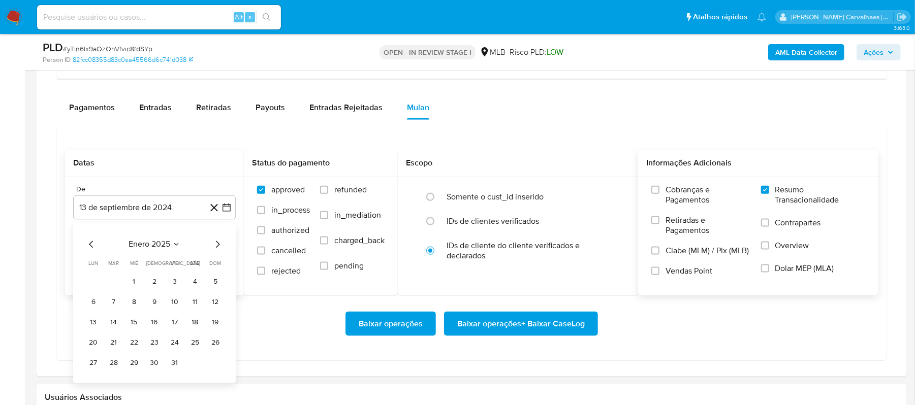
click at [212, 246] on icon "Mes siguiente" at bounding box center [217, 245] width 12 height 12
click at [214, 246] on icon "Mes siguiente" at bounding box center [217, 245] width 12 height 12
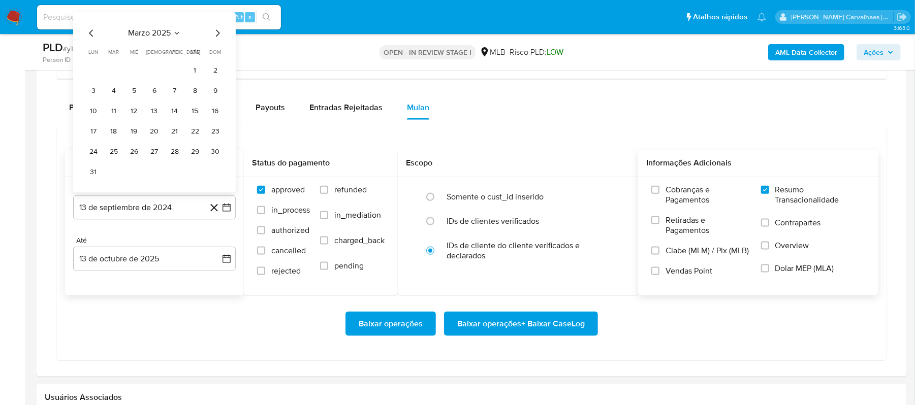
click at [200, 40] on div "marzo 2025" at bounding box center [154, 33] width 138 height 12
click at [215, 33] on icon "Mes siguiente" at bounding box center [217, 33] width 12 height 12
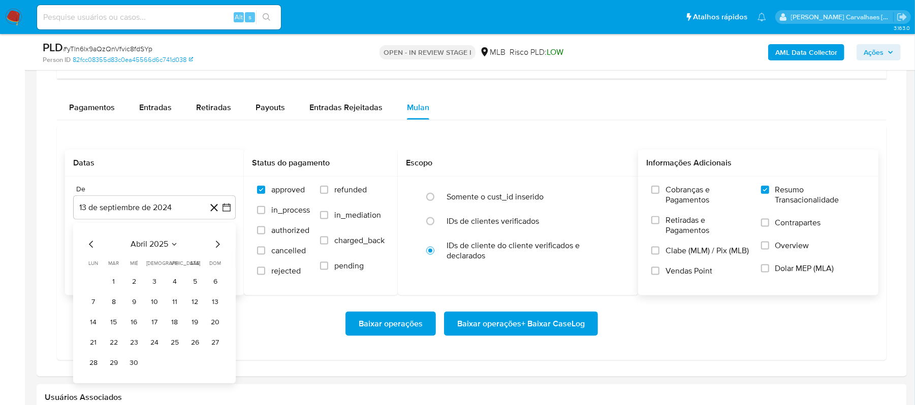
click at [214, 247] on icon "Mes siguiente" at bounding box center [217, 245] width 12 height 12
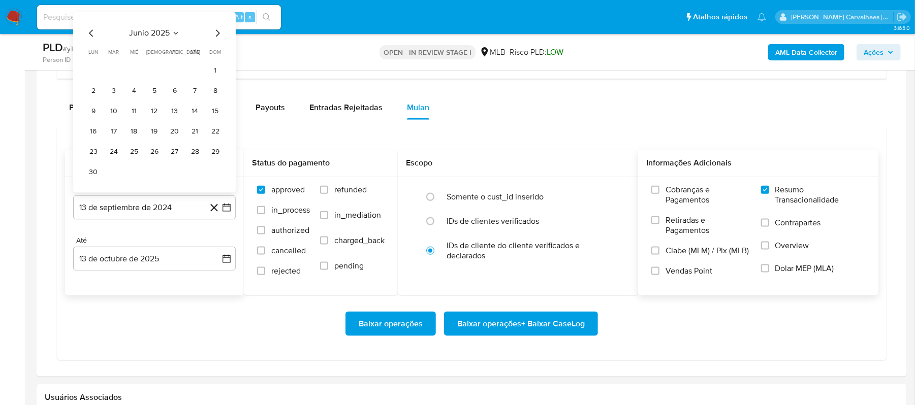
click at [213, 39] on icon "Mes siguiente" at bounding box center [217, 33] width 12 height 12
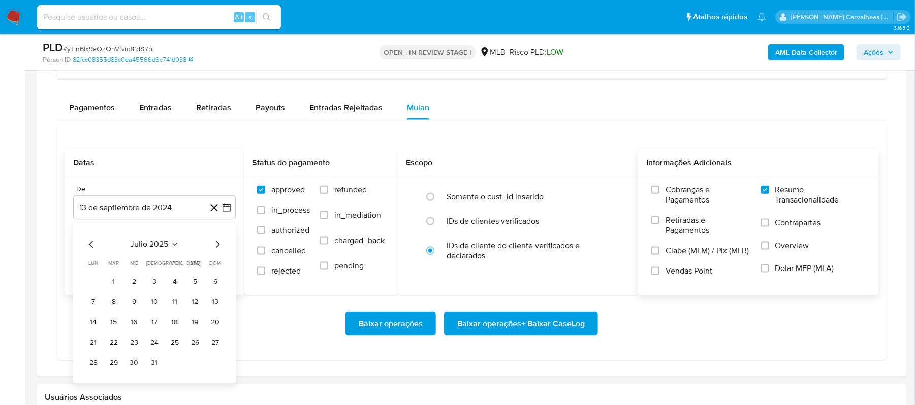
click at [216, 244] on icon "Mes siguiente" at bounding box center [217, 245] width 12 height 12
click at [218, 305] on button "10" at bounding box center [215, 303] width 16 height 16
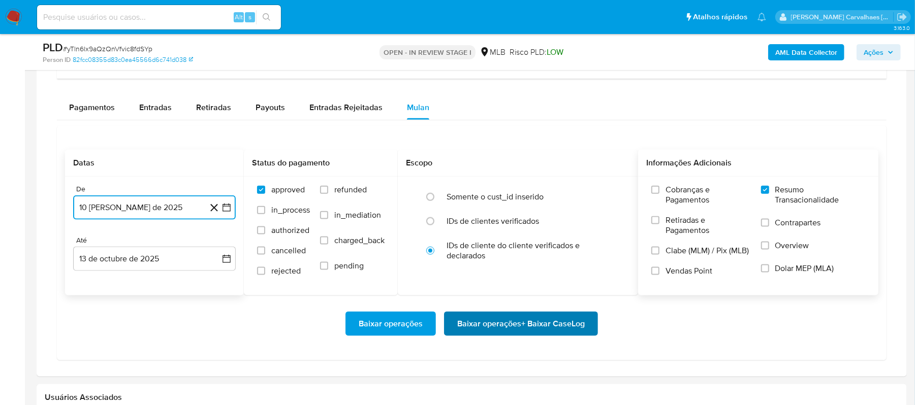
click at [509, 332] on span "Baixar operações + Baixar CaseLog" at bounding box center [521, 324] width 128 height 22
